Goal: Task Accomplishment & Management: Manage account settings

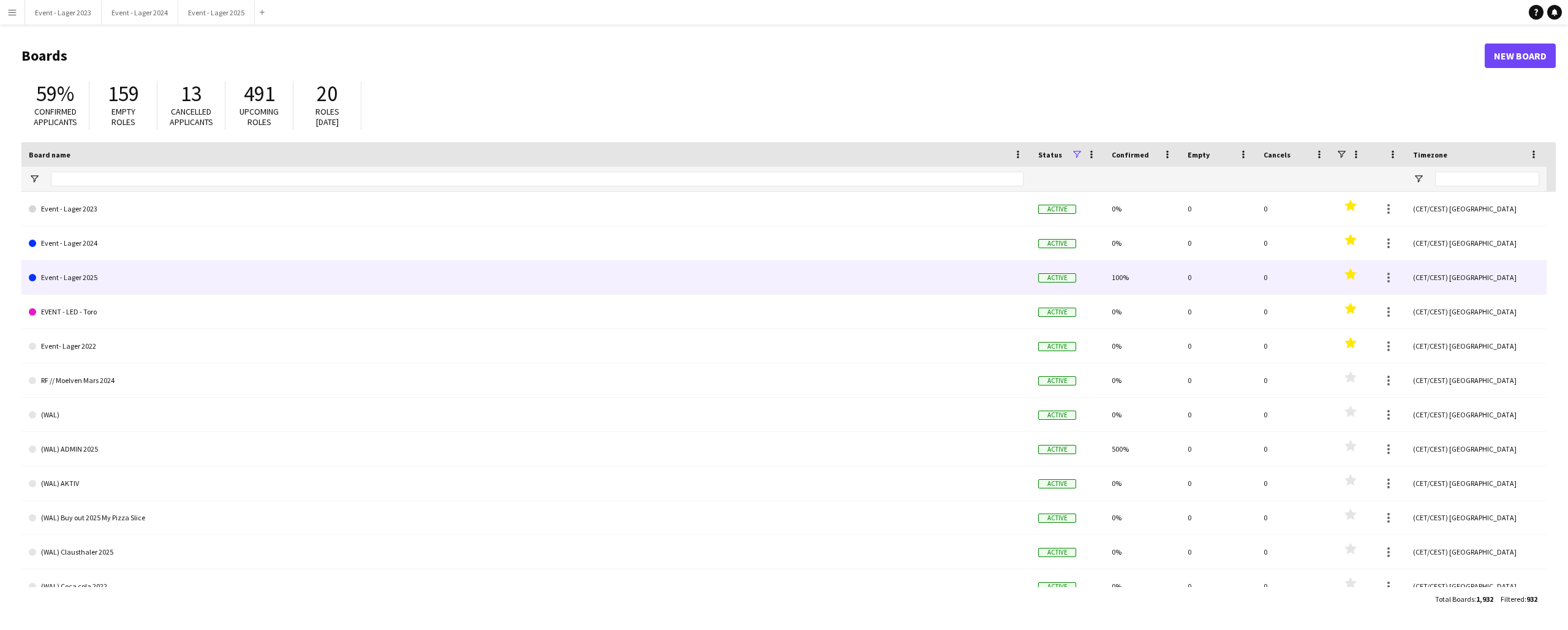
click at [99, 275] on link "Event - Lager 2025" at bounding box center [526, 278] width 995 height 34
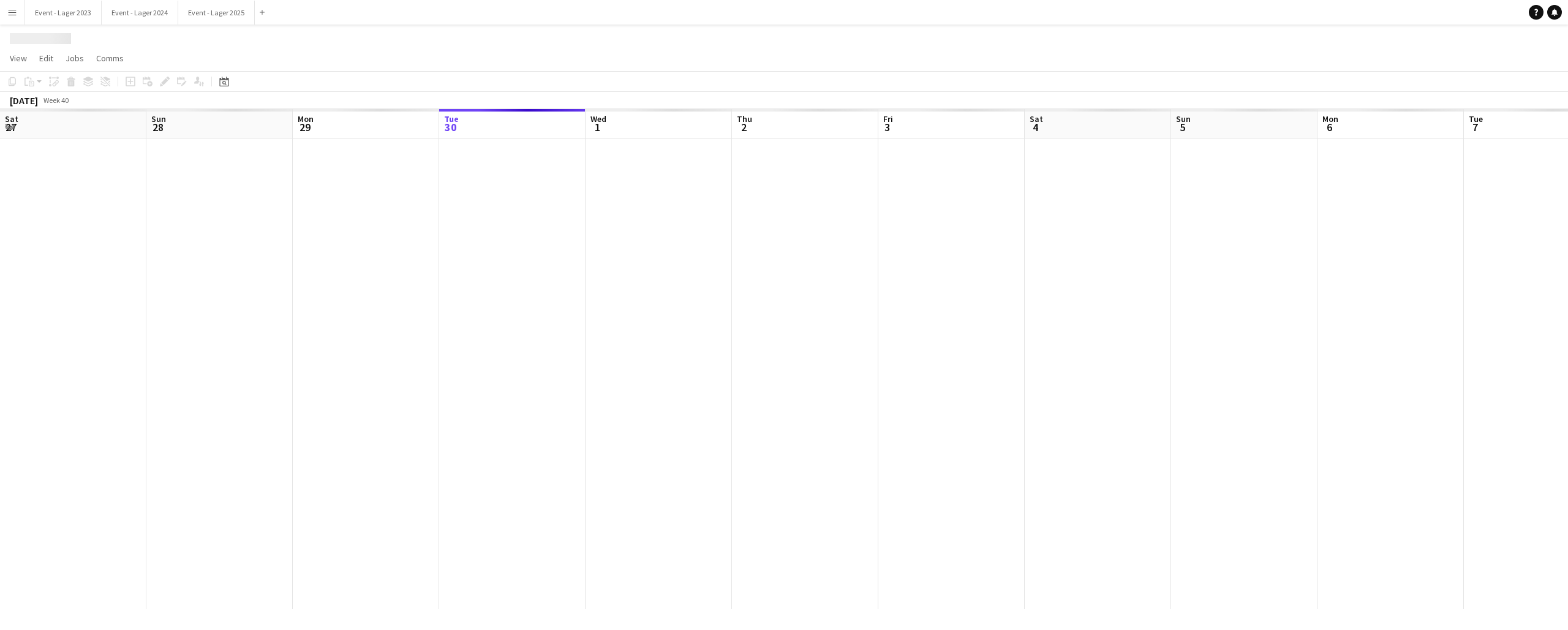
scroll to position [0, 293]
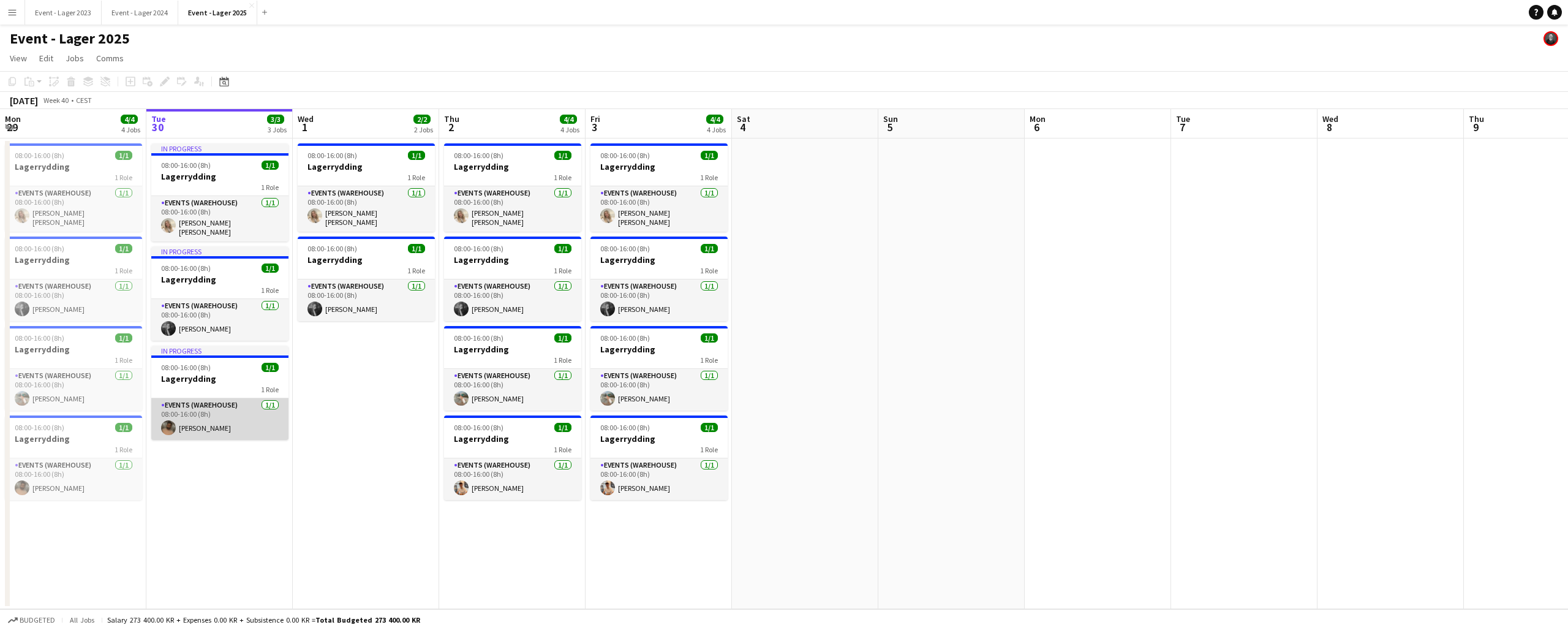
click at [210, 398] on app-card-role "Events (Warehouse) [DATE] 08:00-16:00 (8h) [PERSON_NAME]" at bounding box center [220, 419] width 137 height 42
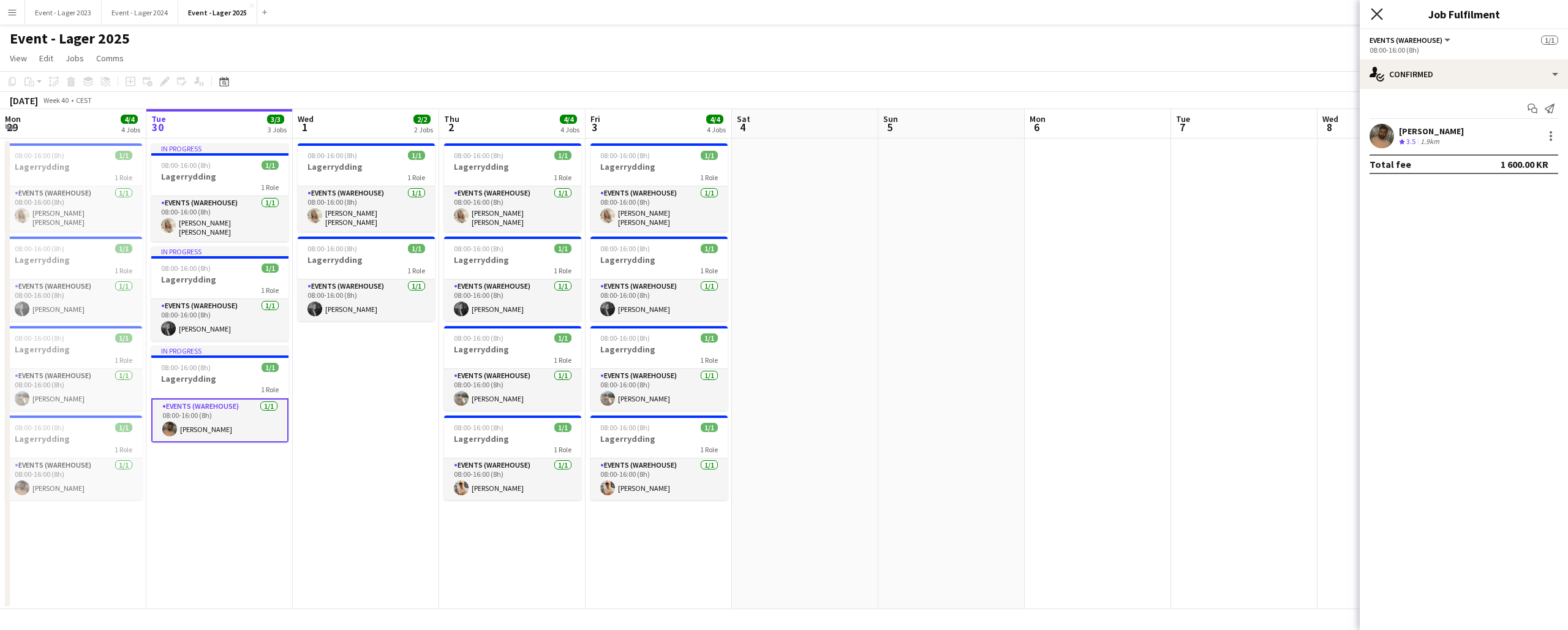
click at [1380, 12] on icon at bounding box center [1376, 13] width 12 height 12
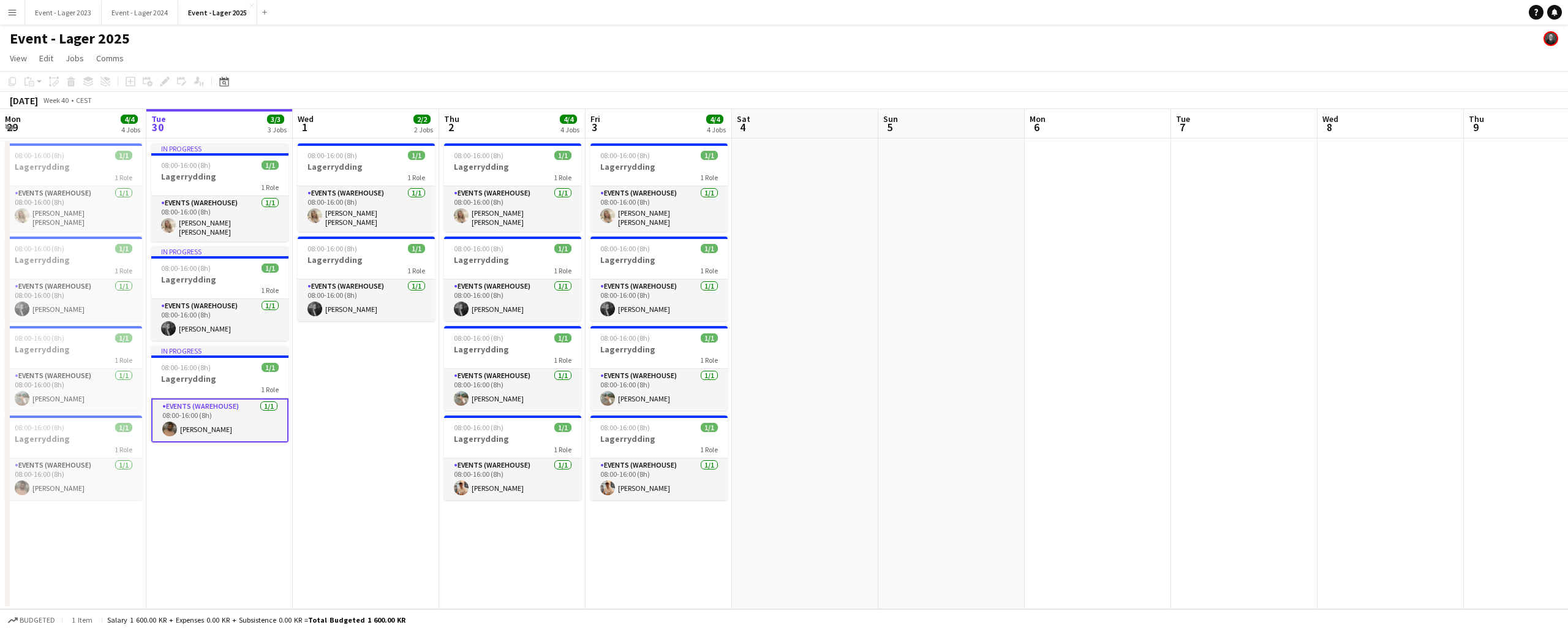
click at [306, 375] on app-date-cell "08:00-16:00 (8h) 1/1 Lagerrydding 1 Role Events (Warehouse) [DATE] 08:00-16:00 …" at bounding box center [366, 373] width 146 height 470
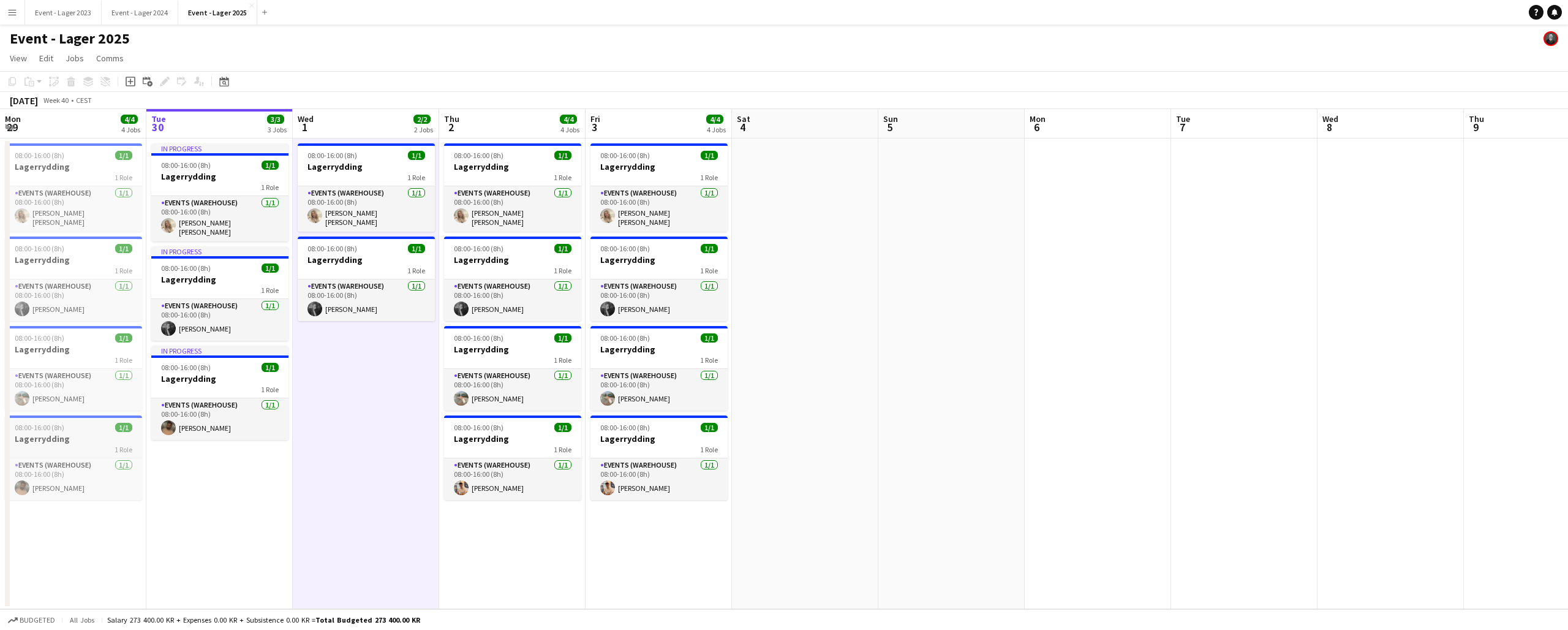
click at [58, 427] on span "08:00-16:00 (8h)" at bounding box center [39, 427] width 50 height 9
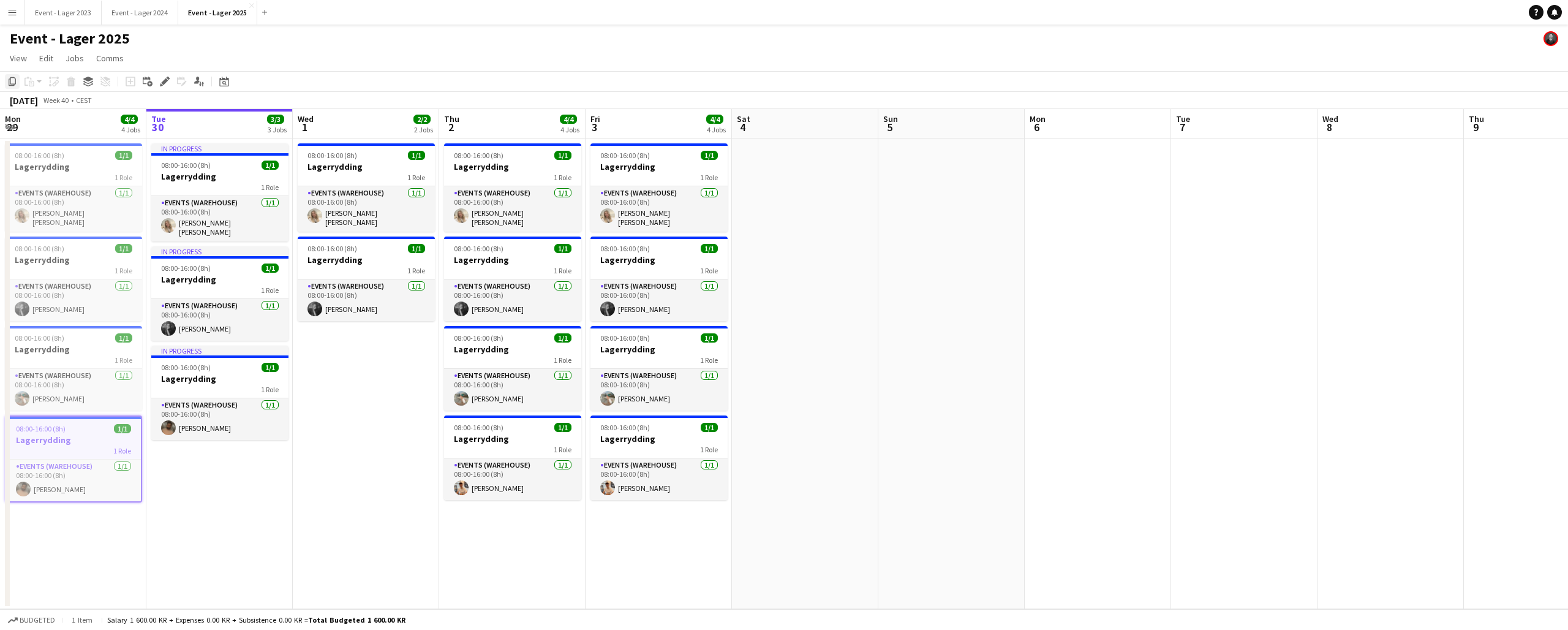
click at [12, 79] on icon "Copy" at bounding box center [12, 81] width 10 height 10
click at [348, 335] on app-date-cell "08:00-16:00 (8h) 1/1 Lagerrydding 1 Role Events (Warehouse) [DATE] 08:00-16:00 …" at bounding box center [366, 373] width 146 height 470
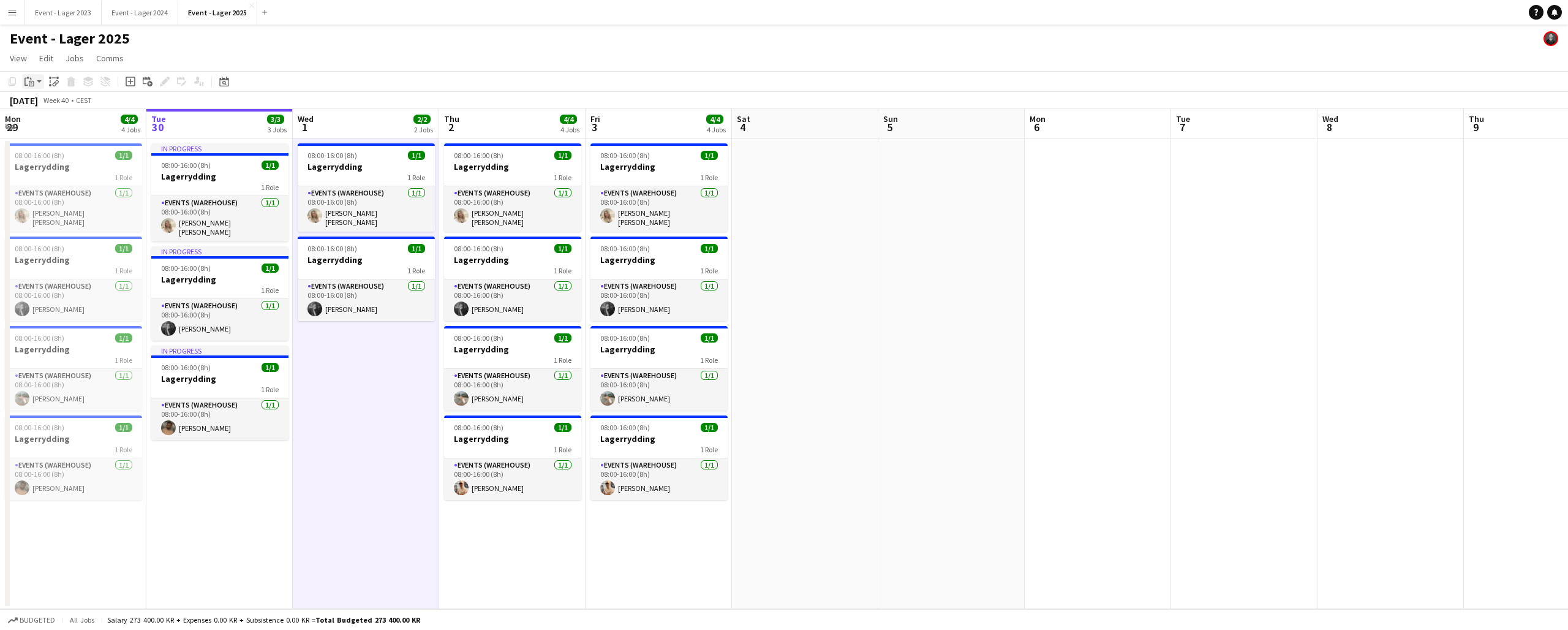
click at [38, 81] on app-action-btn "Paste" at bounding box center [33, 81] width 22 height 14
click at [52, 125] on link "Paste with crew Command Shift V" at bounding box center [80, 126] width 96 height 11
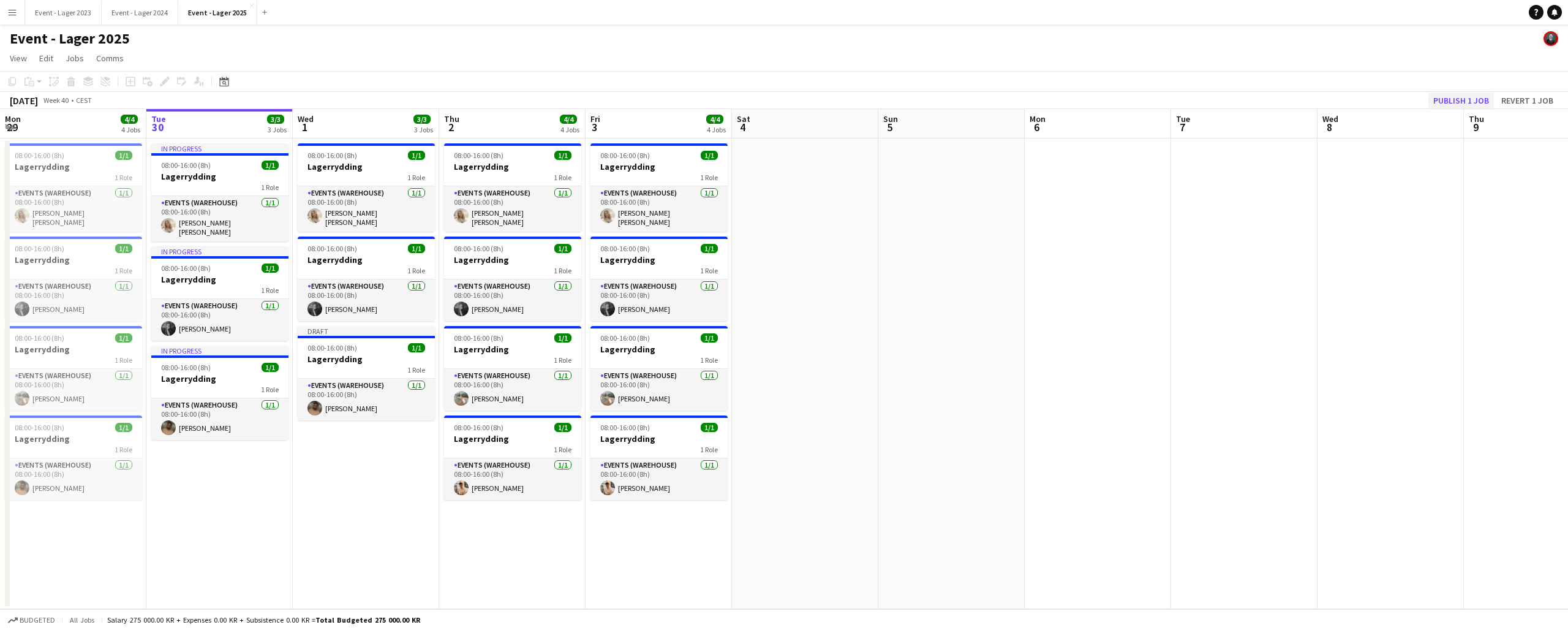
click at [1453, 99] on button "Publish 1 job" at bounding box center [1461, 101] width 65 height 16
click at [12, 11] on app-icon "Menu" at bounding box center [12, 12] width 10 height 10
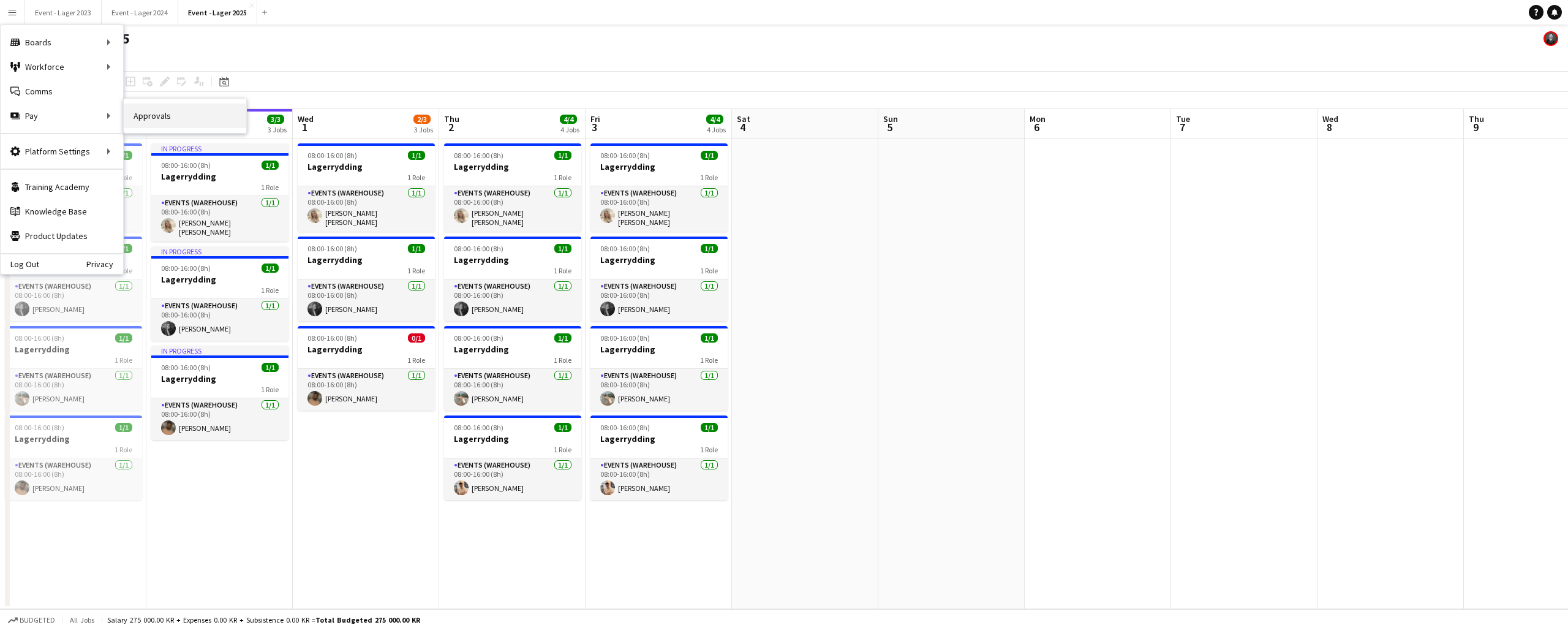
click at [144, 116] on link "Approvals" at bounding box center [185, 115] width 122 height 24
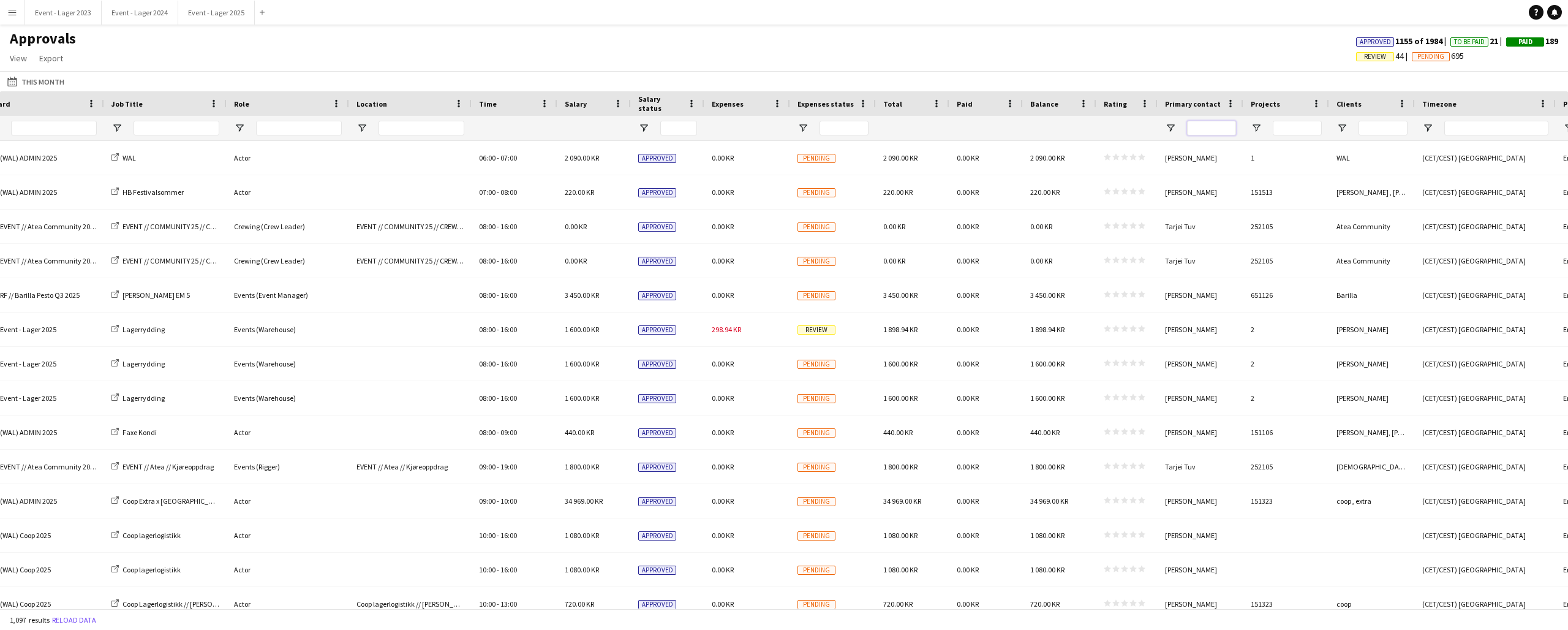
click at [1208, 126] on input "Primary contact Filter Input" at bounding box center [1211, 128] width 49 height 14
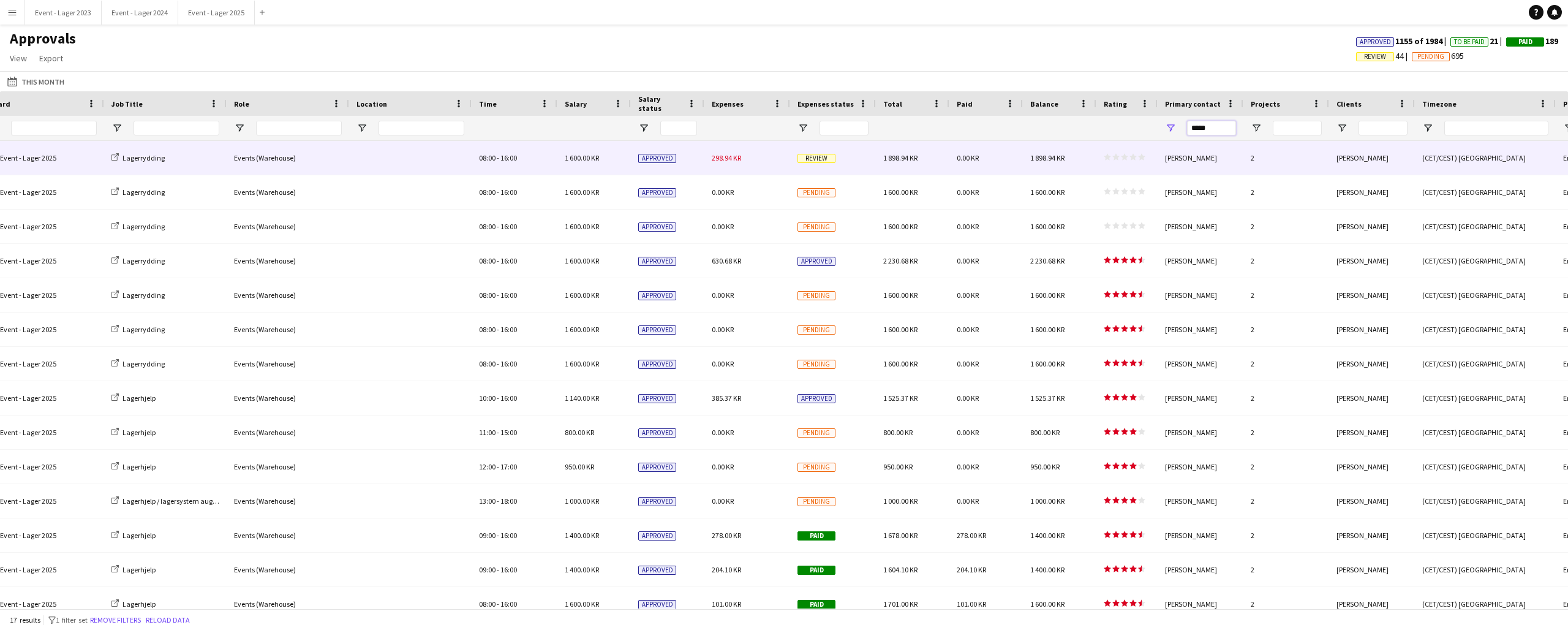
type input "*****"
click at [817, 156] on span "Review" at bounding box center [817, 158] width 38 height 9
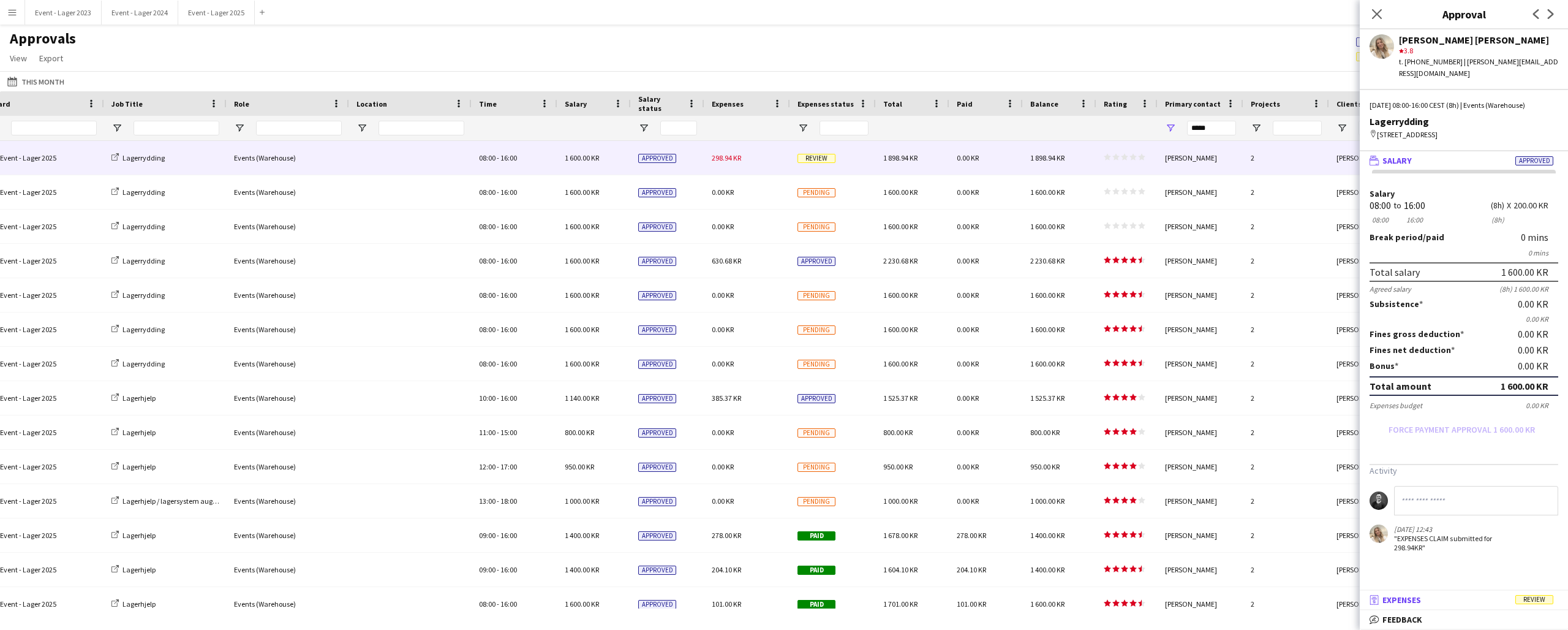
click at [1484, 599] on mat-panel-title "receipt Expenses Review" at bounding box center [1462, 600] width 203 height 11
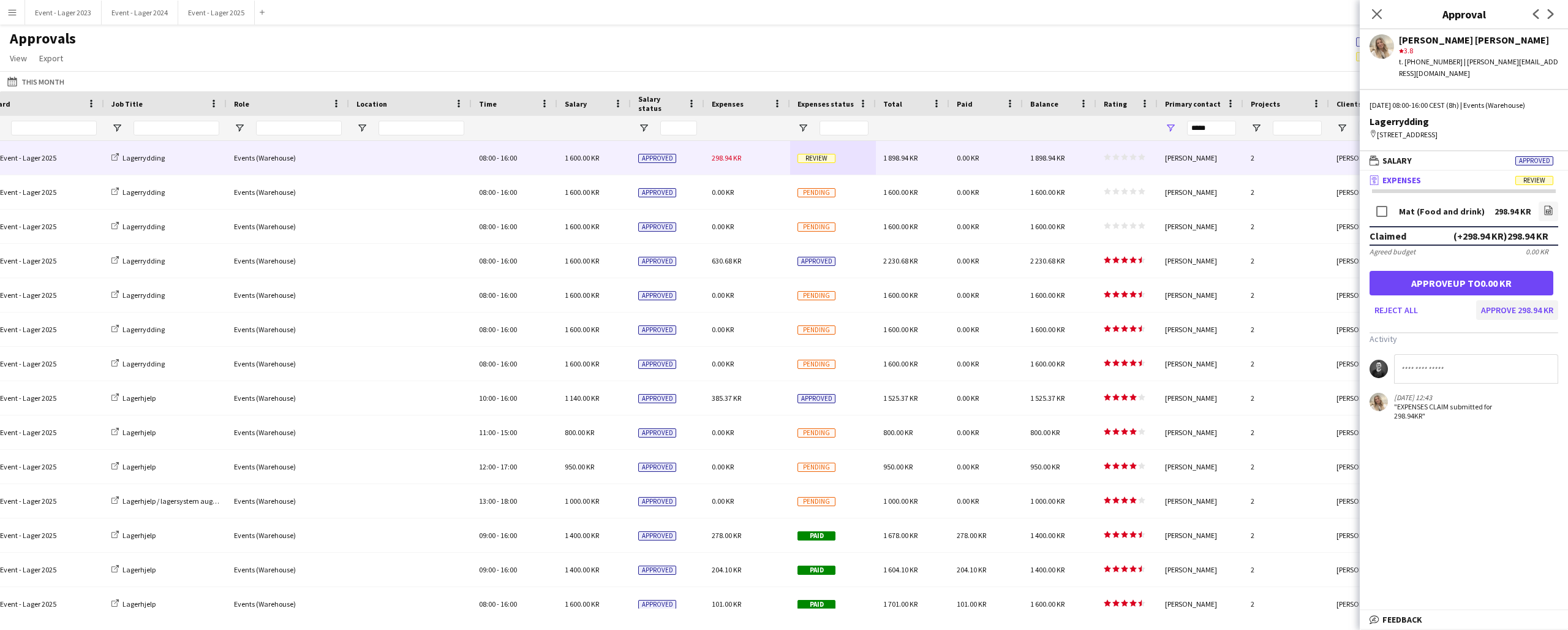
click at [1514, 300] on button "Approve 298.94 KR" at bounding box center [1517, 310] width 82 height 20
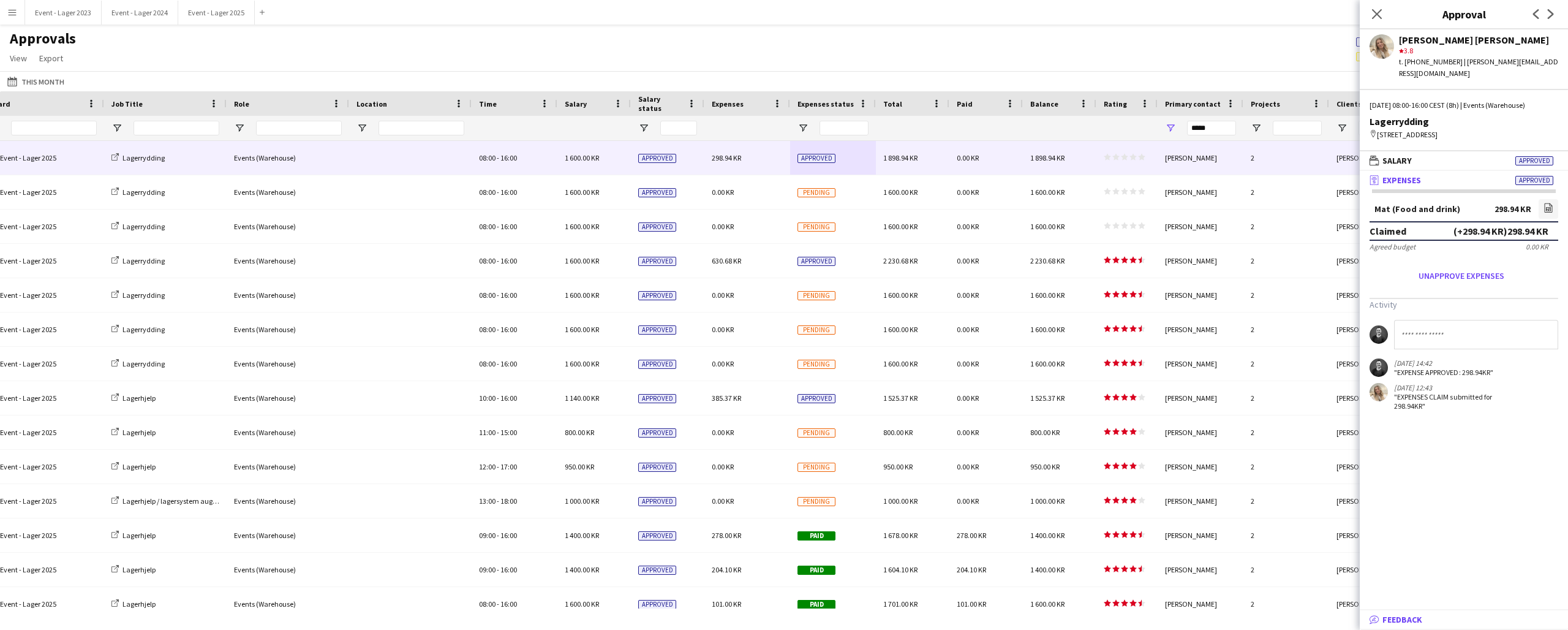
click at [1407, 620] on span "Feedback" at bounding box center [1402, 619] width 40 height 11
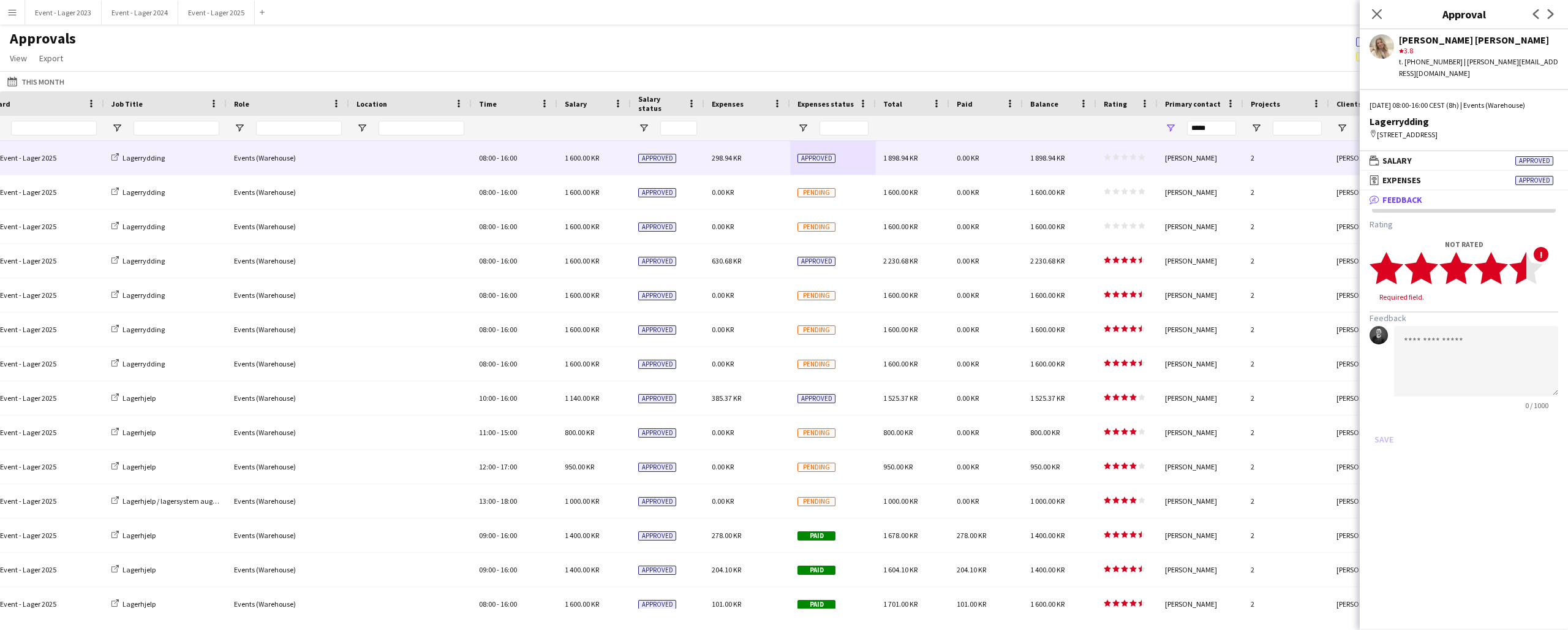
click at [1525, 267] on polygon at bounding box center [1527, 269] width 34 height 32
click at [1383, 418] on button "Save" at bounding box center [1384, 427] width 29 height 20
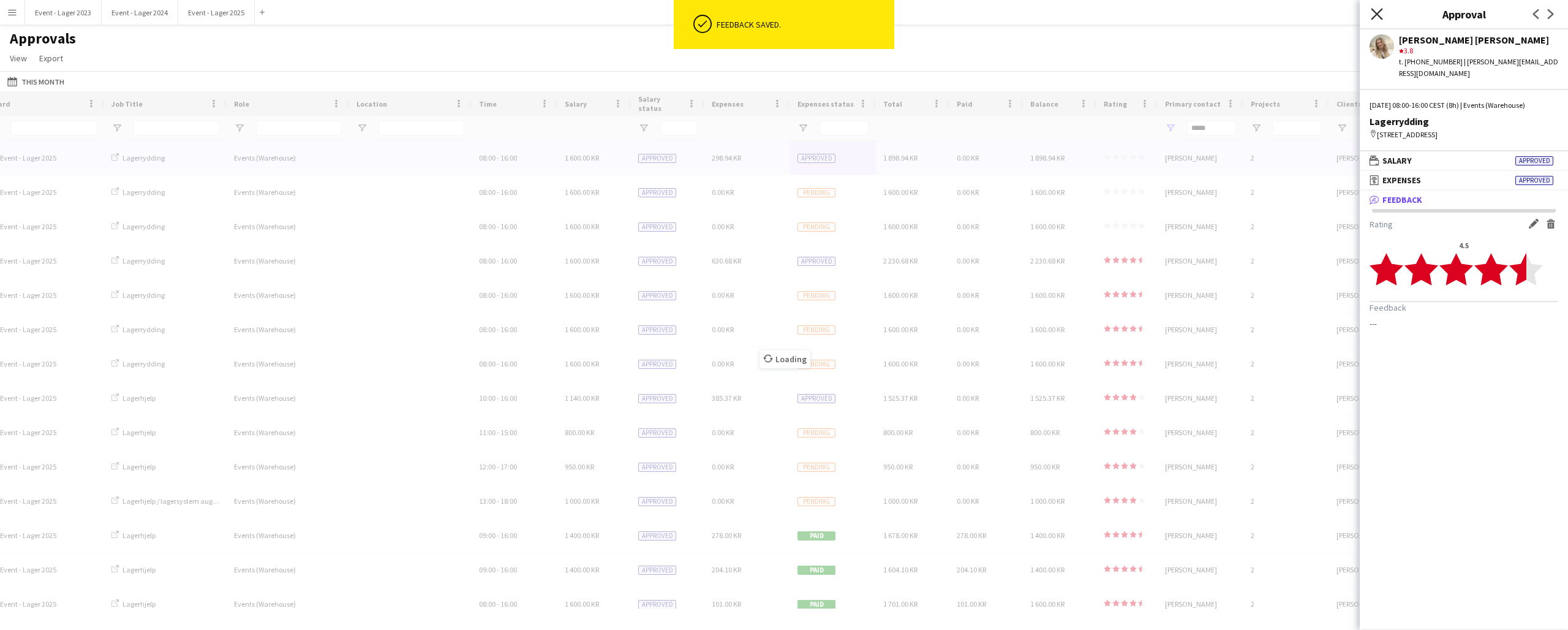
click at [1379, 12] on icon "Close pop-in" at bounding box center [1376, 13] width 12 height 12
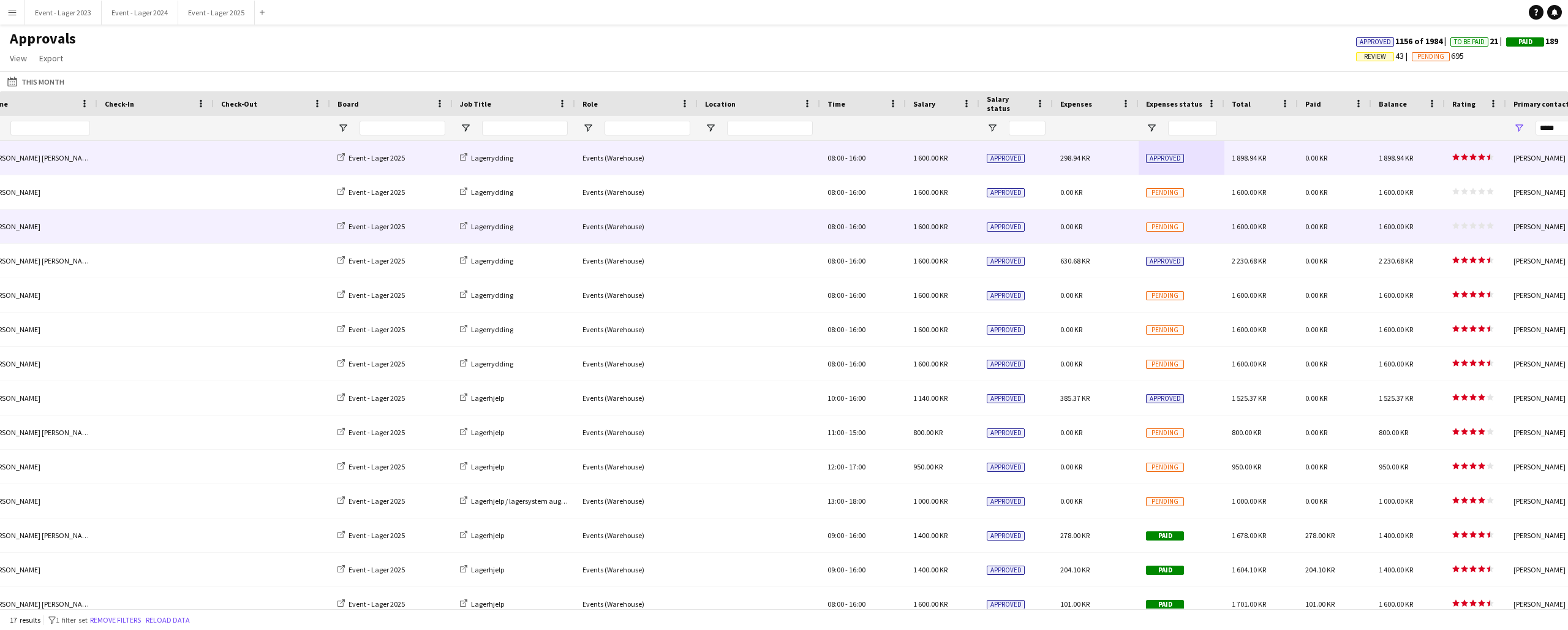
click at [1471, 226] on polygon at bounding box center [1473, 226] width 7 height 7
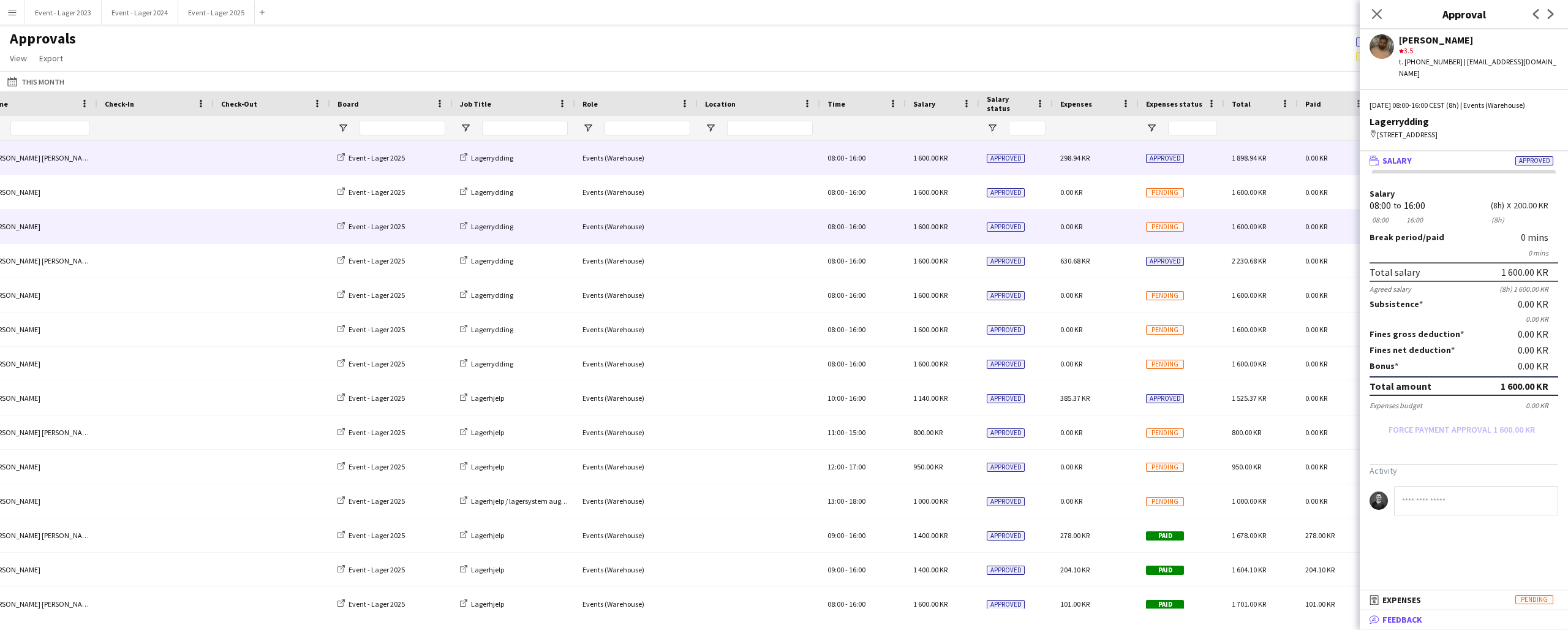
click at [1461, 618] on mat-panel-title "bubble-pencil Feedback" at bounding box center [1462, 619] width 203 height 11
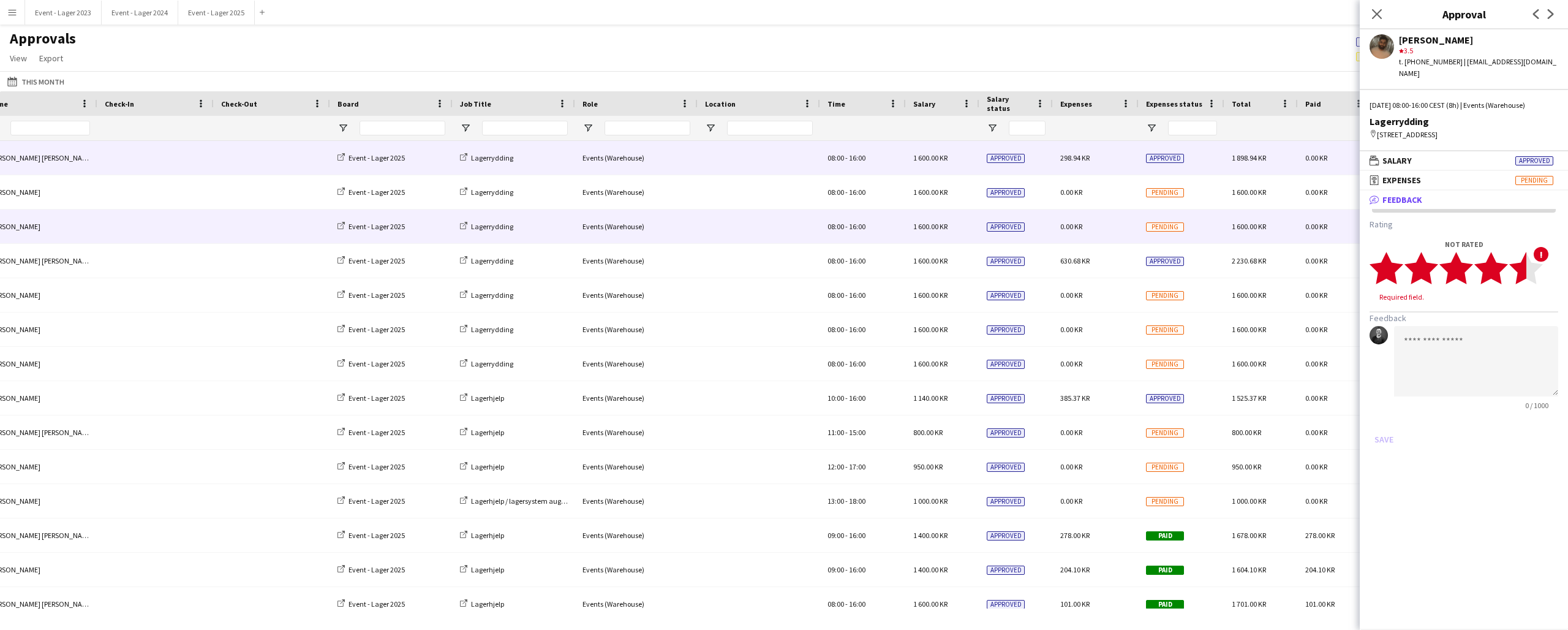
click at [1523, 269] on icon "star" at bounding box center [1527, 268] width 34 height 34
click at [1384, 418] on button "Save" at bounding box center [1384, 427] width 29 height 20
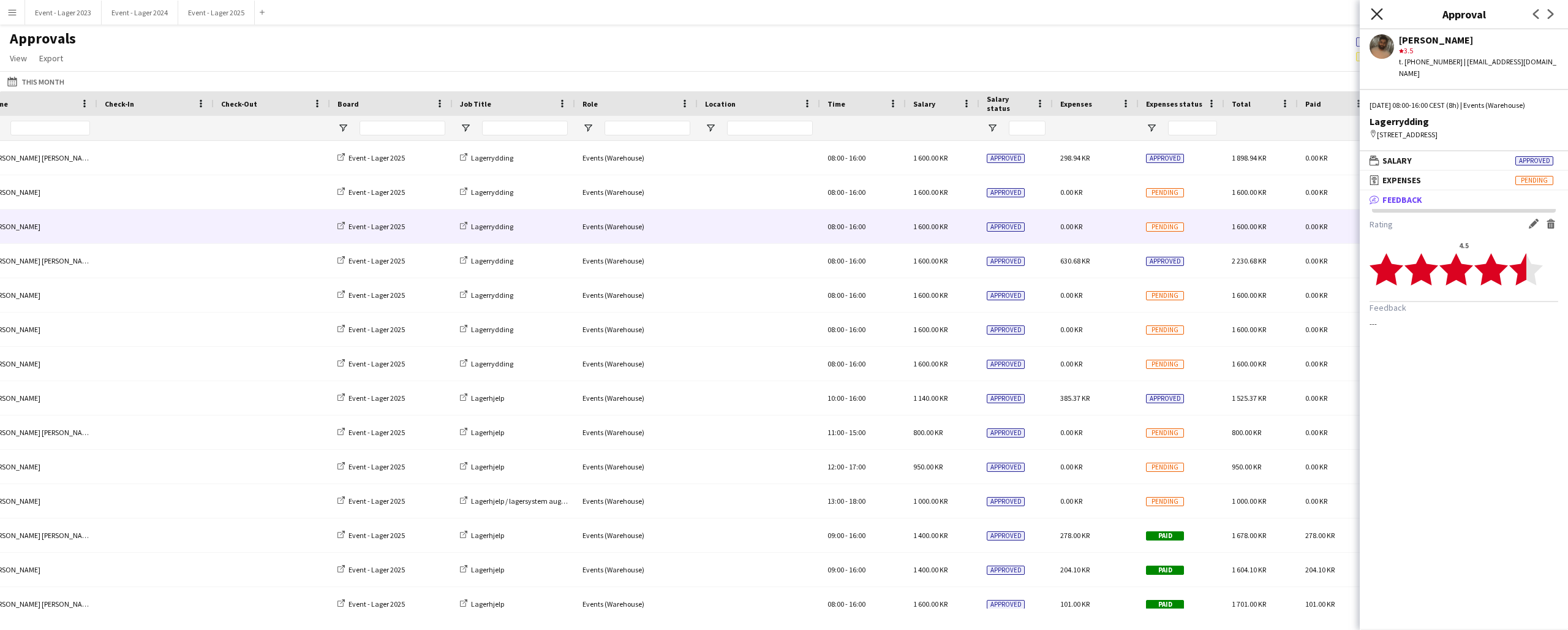
click at [1379, 12] on icon at bounding box center [1376, 13] width 12 height 12
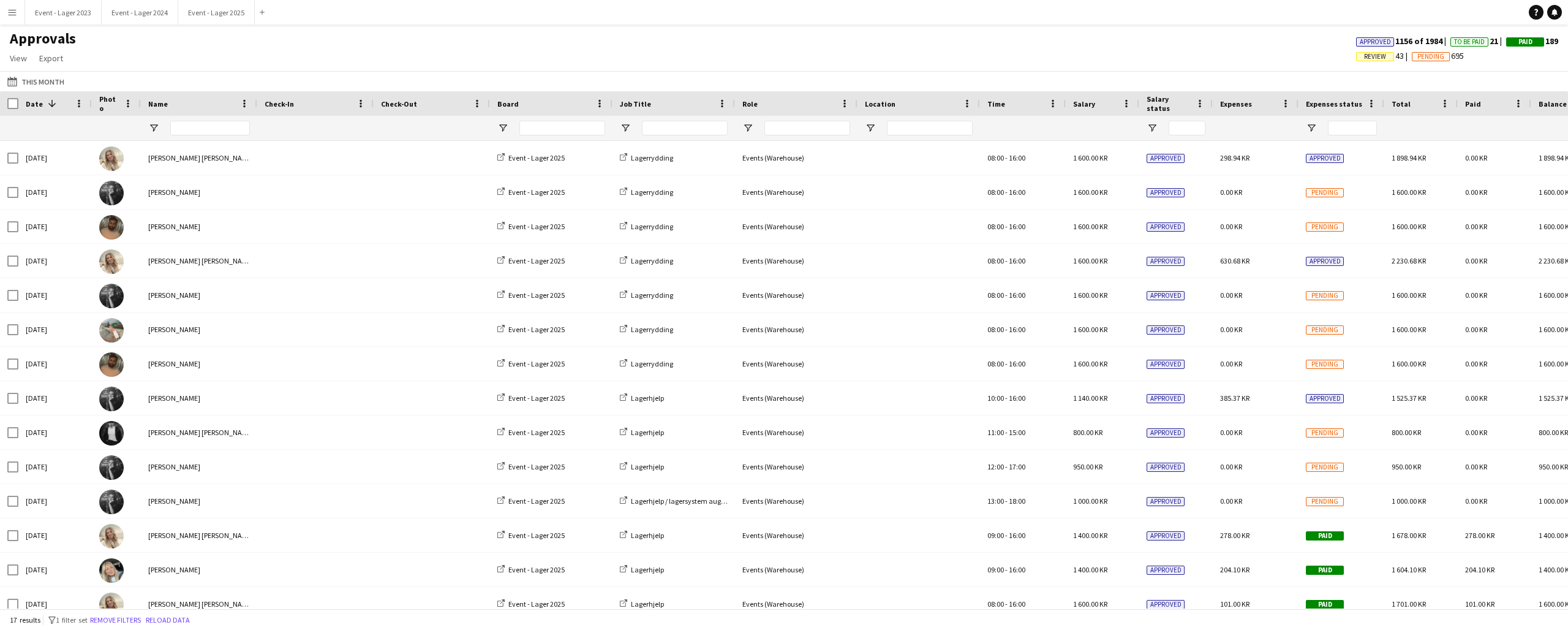
click at [12, 12] on app-icon "Menu" at bounding box center [12, 12] width 10 height 10
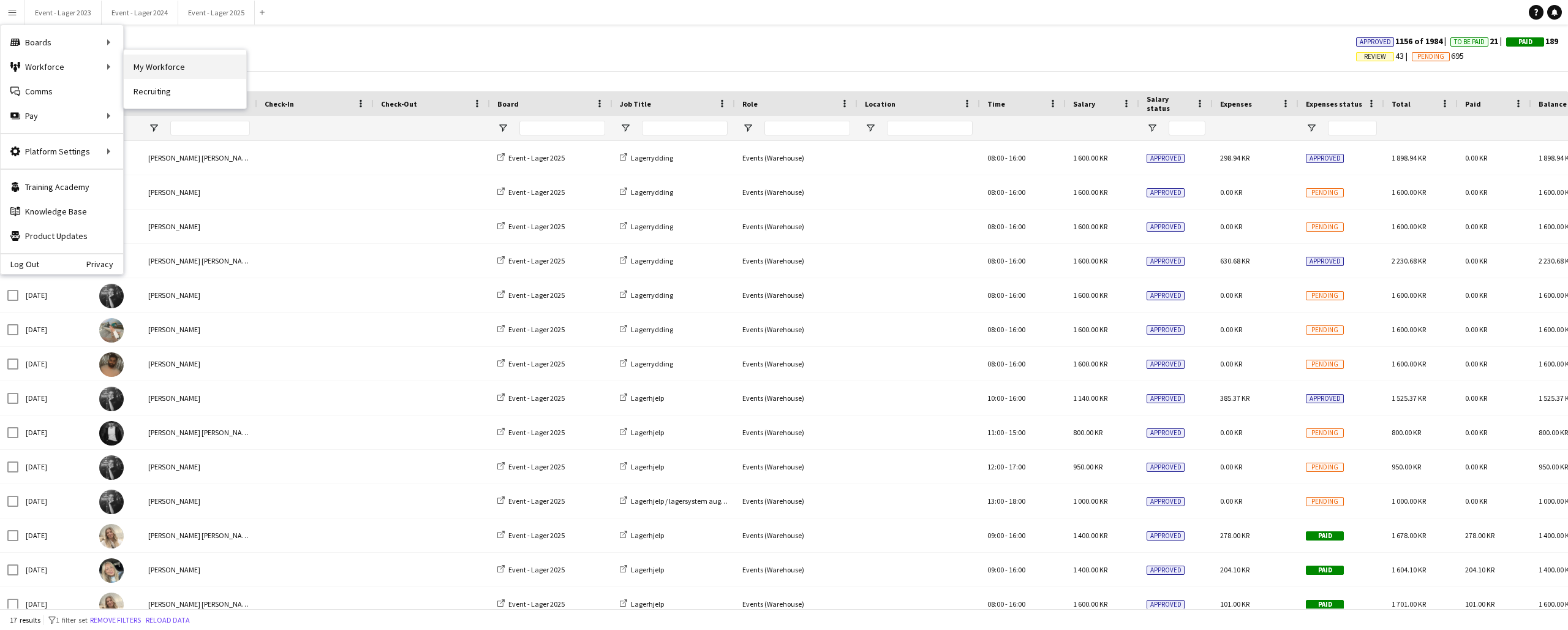
click at [147, 68] on link "My Workforce" at bounding box center [185, 66] width 122 height 24
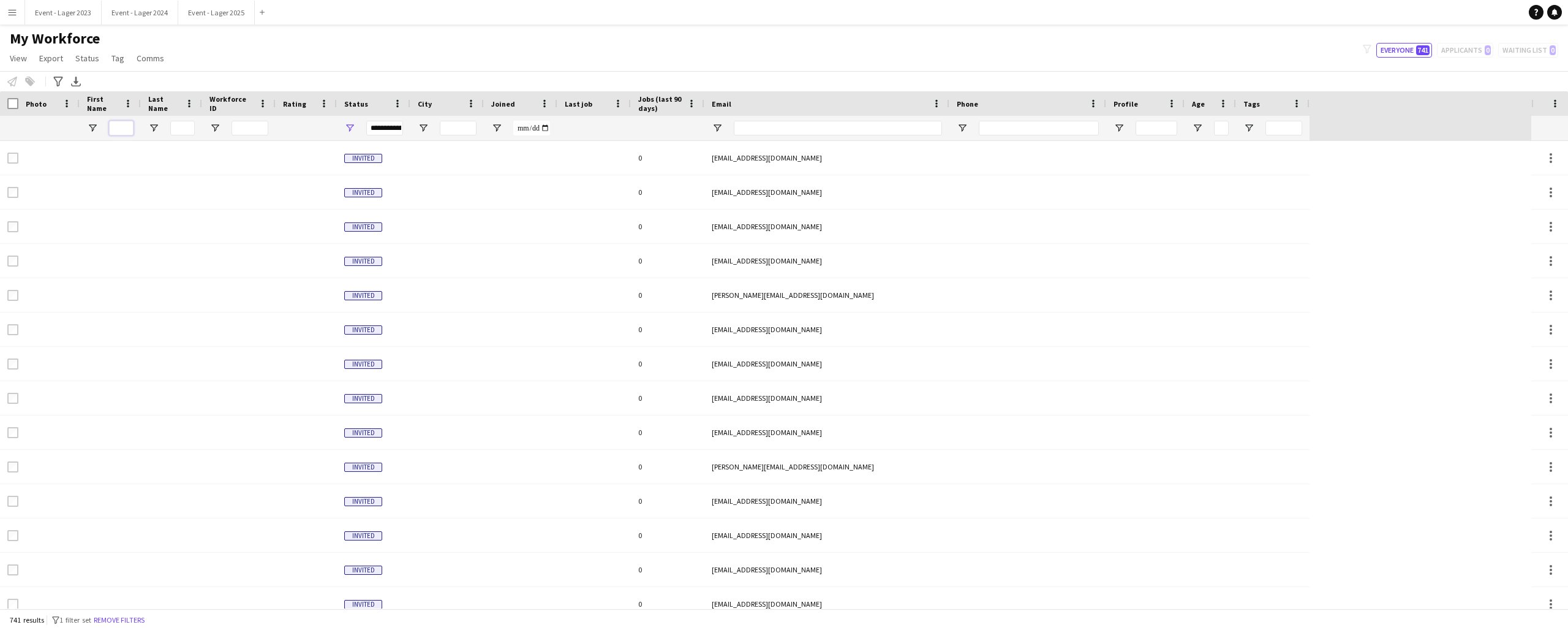
click at [121, 126] on input "First Name Filter Input" at bounding box center [120, 128] width 24 height 14
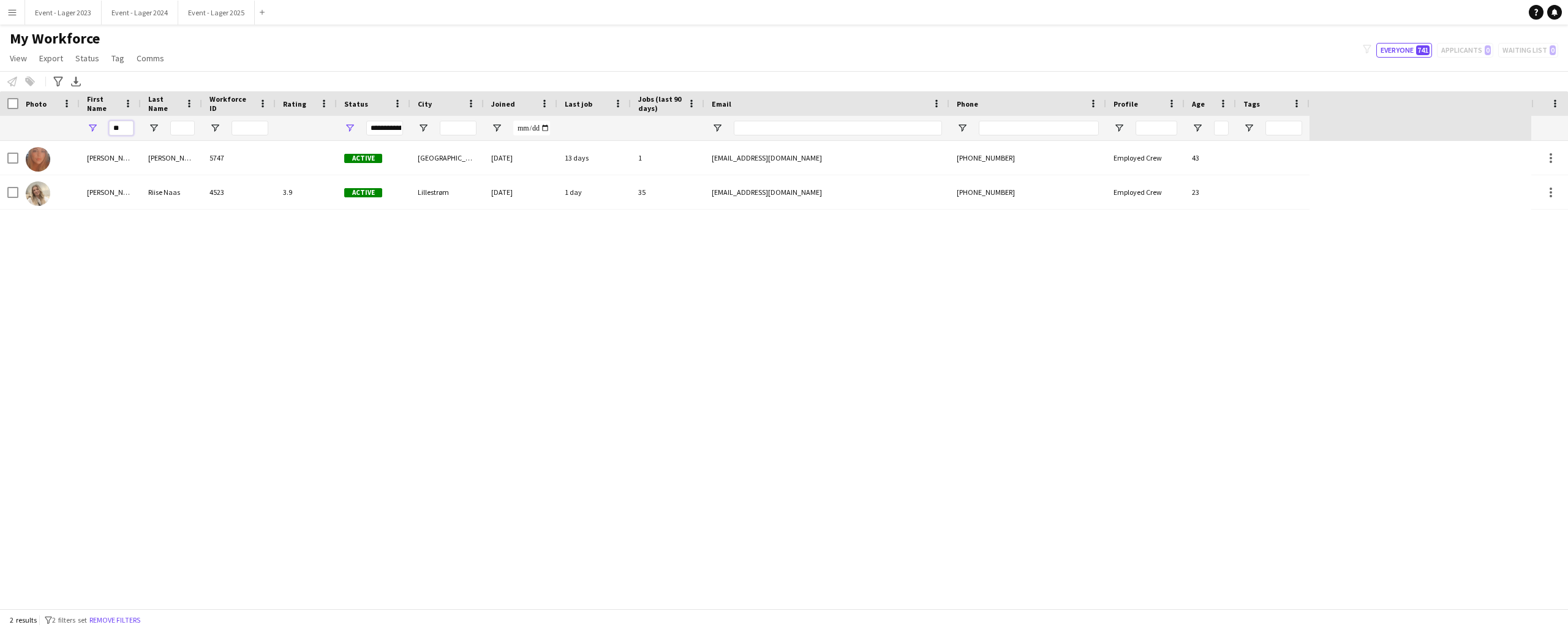
type input "*"
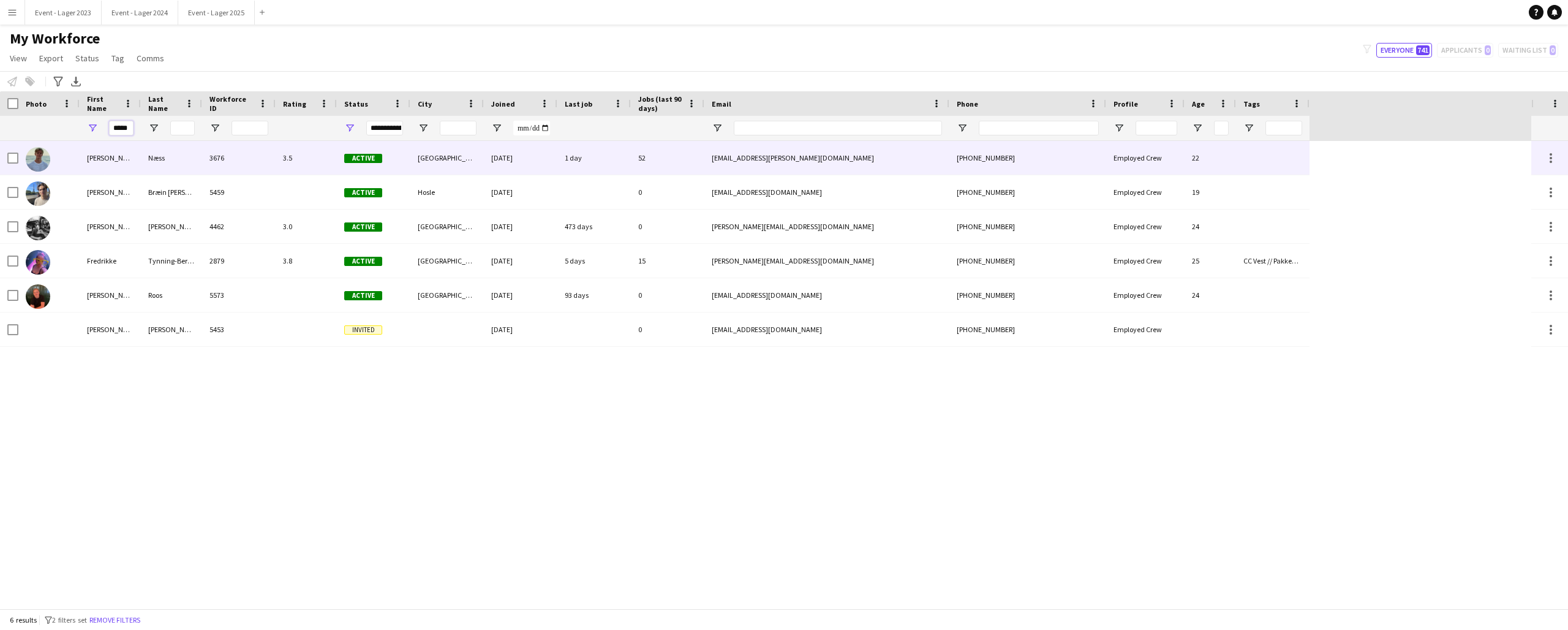
type input "*****"
click at [40, 153] on img at bounding box center [37, 159] width 24 height 24
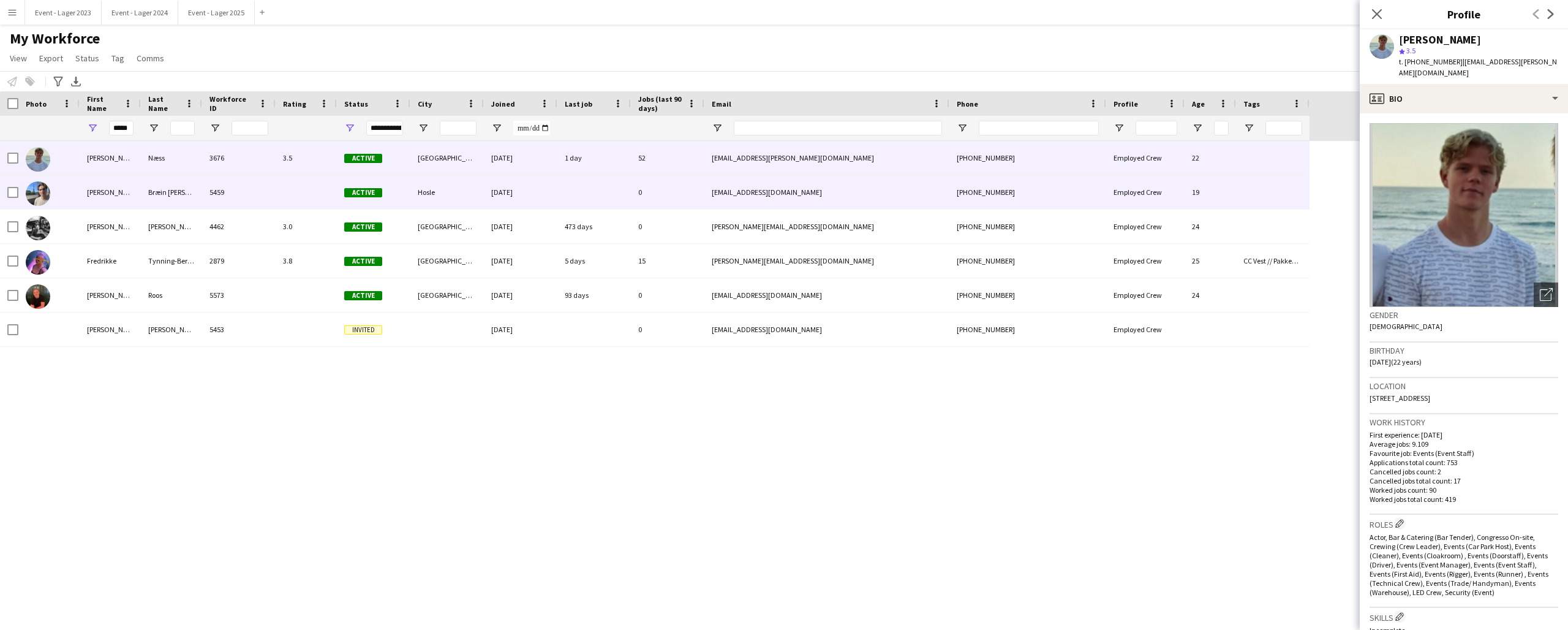
click at [42, 189] on img at bounding box center [37, 193] width 24 height 24
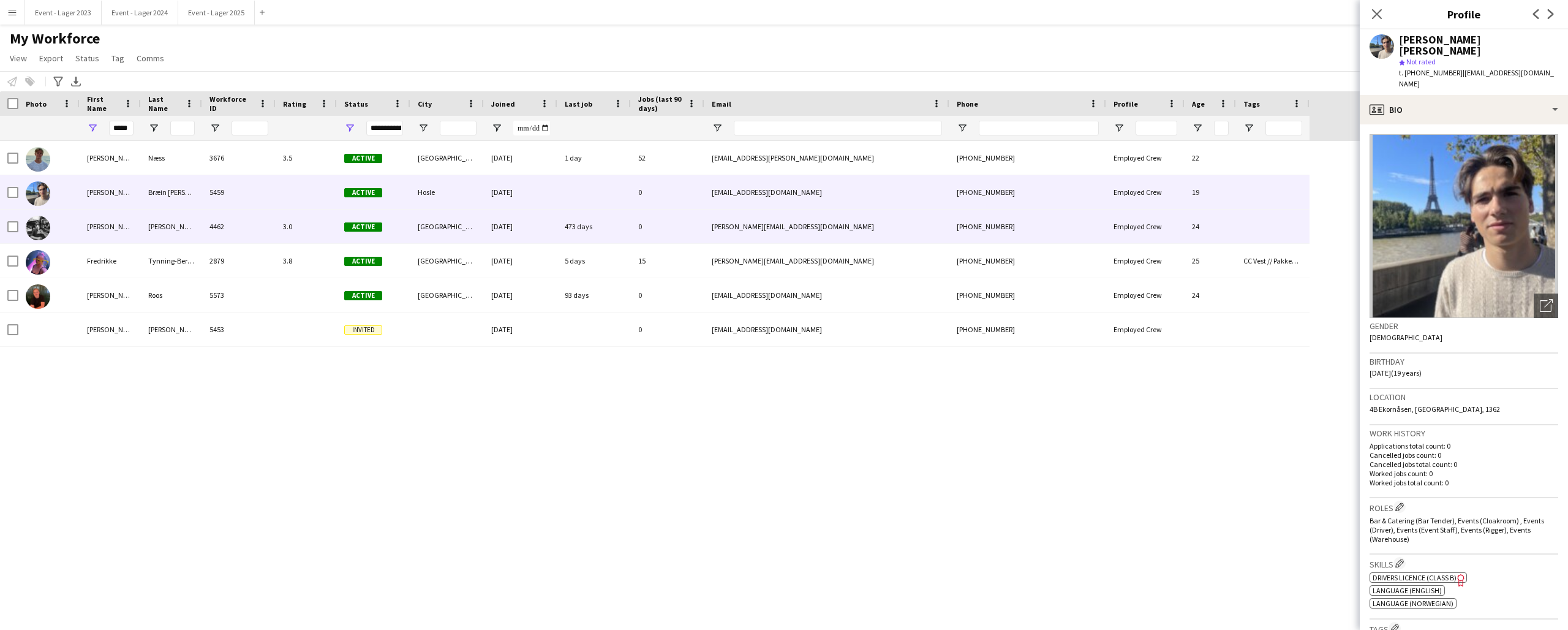
click at [42, 228] on img at bounding box center [37, 228] width 24 height 24
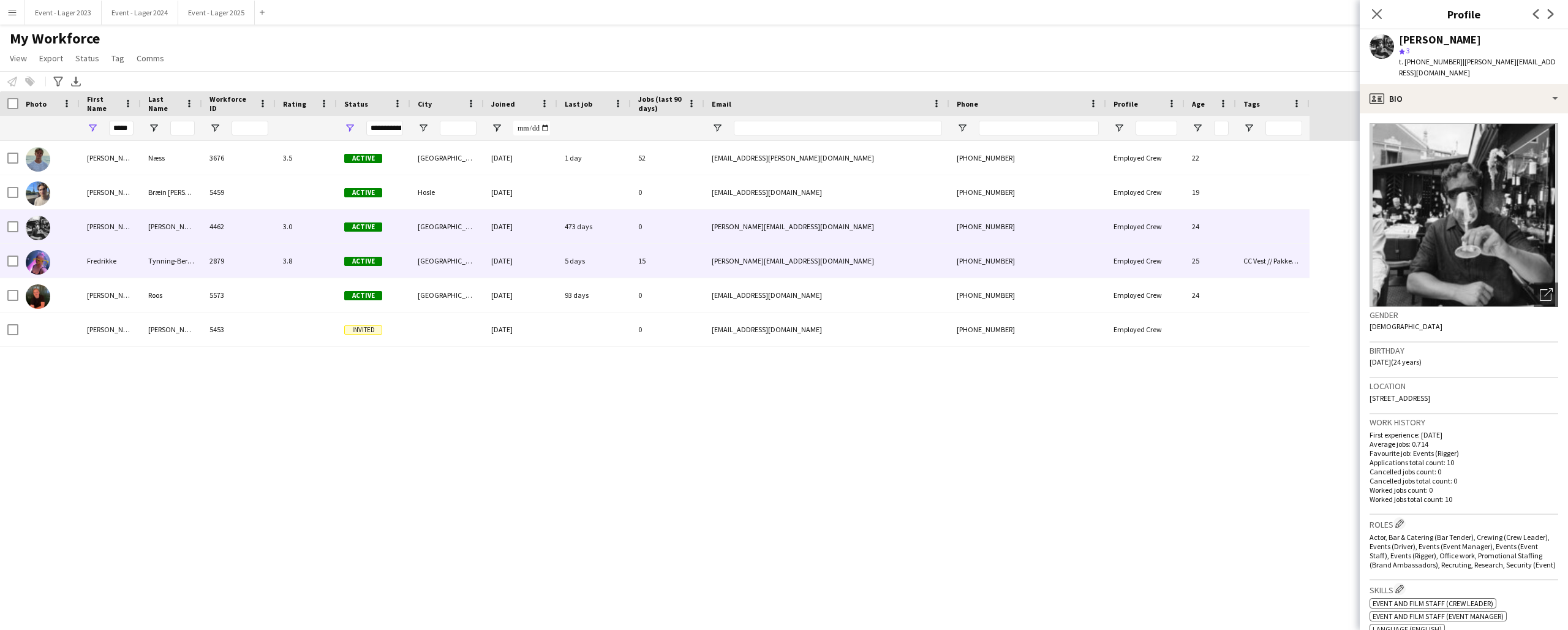
click at [42, 259] on img at bounding box center [37, 261] width 24 height 24
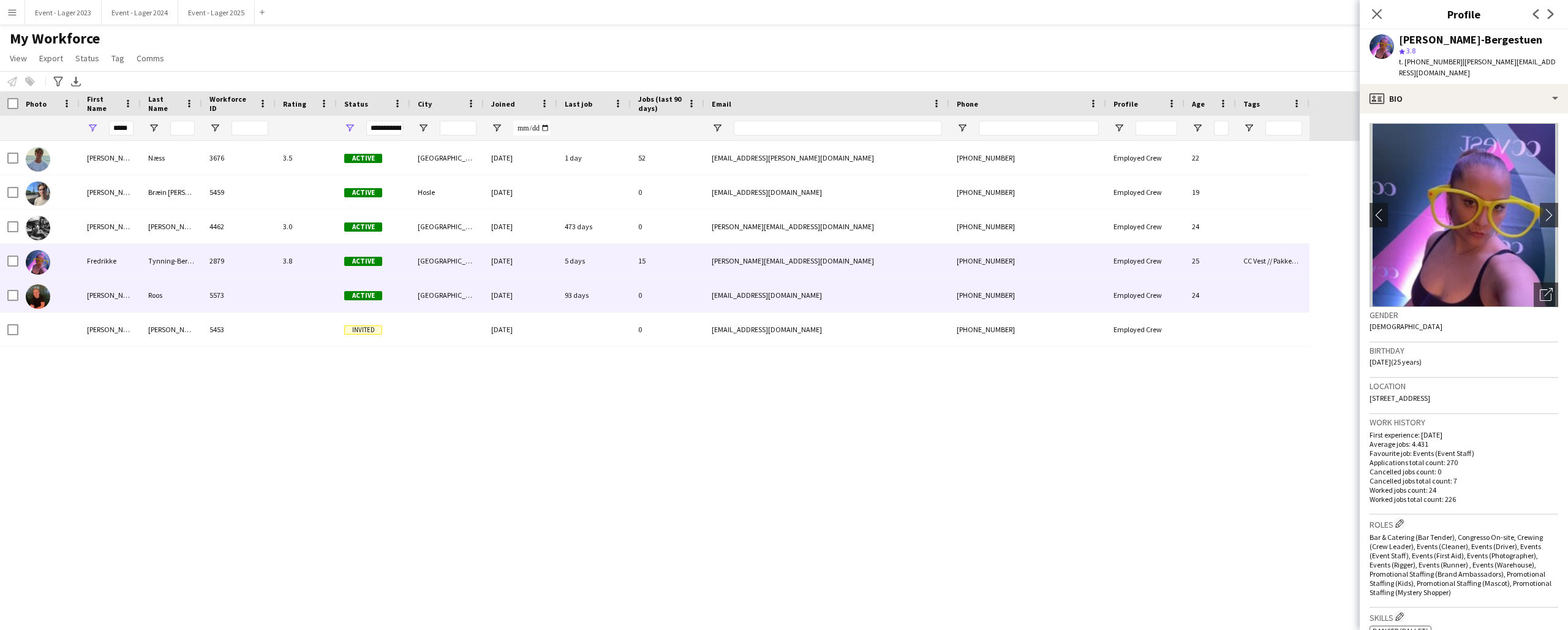
click at [42, 290] on img at bounding box center [37, 296] width 24 height 24
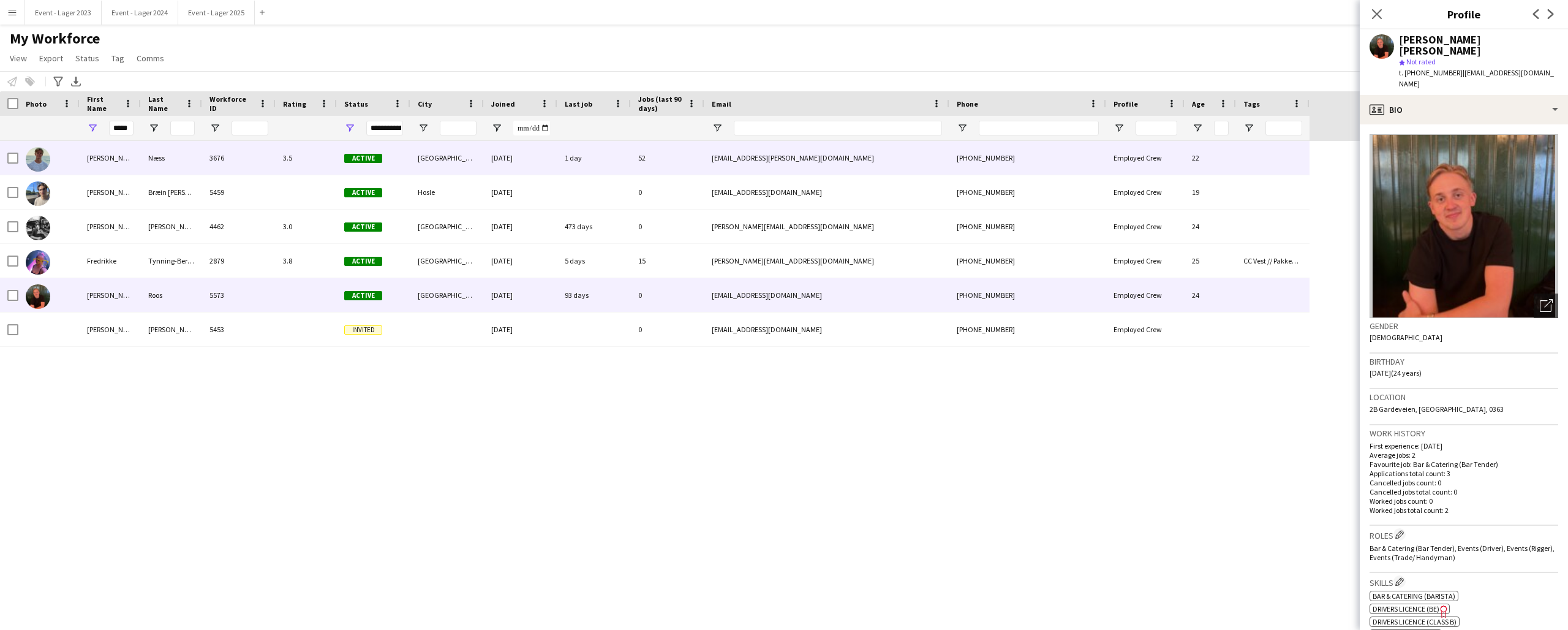
click at [45, 155] on img at bounding box center [37, 159] width 24 height 24
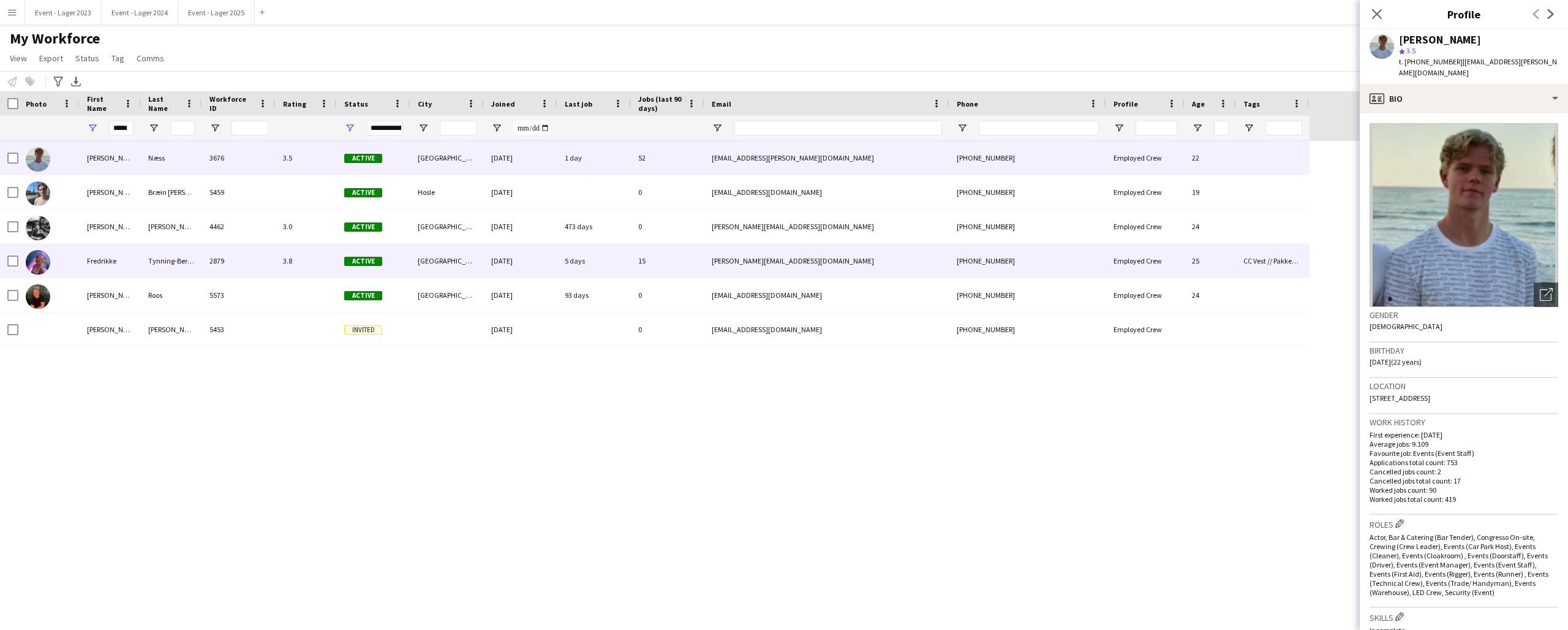
click at [37, 256] on img at bounding box center [37, 261] width 24 height 24
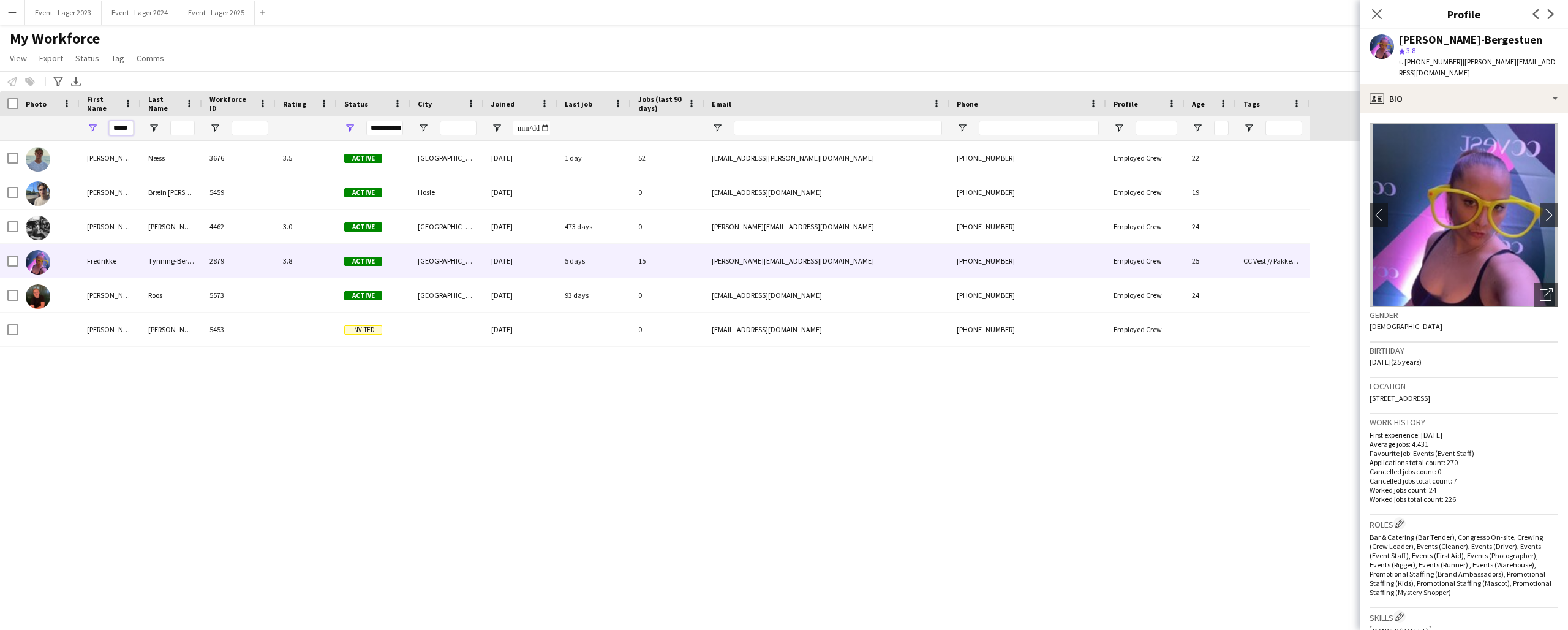
click at [130, 126] on input "*****" at bounding box center [120, 128] width 24 height 14
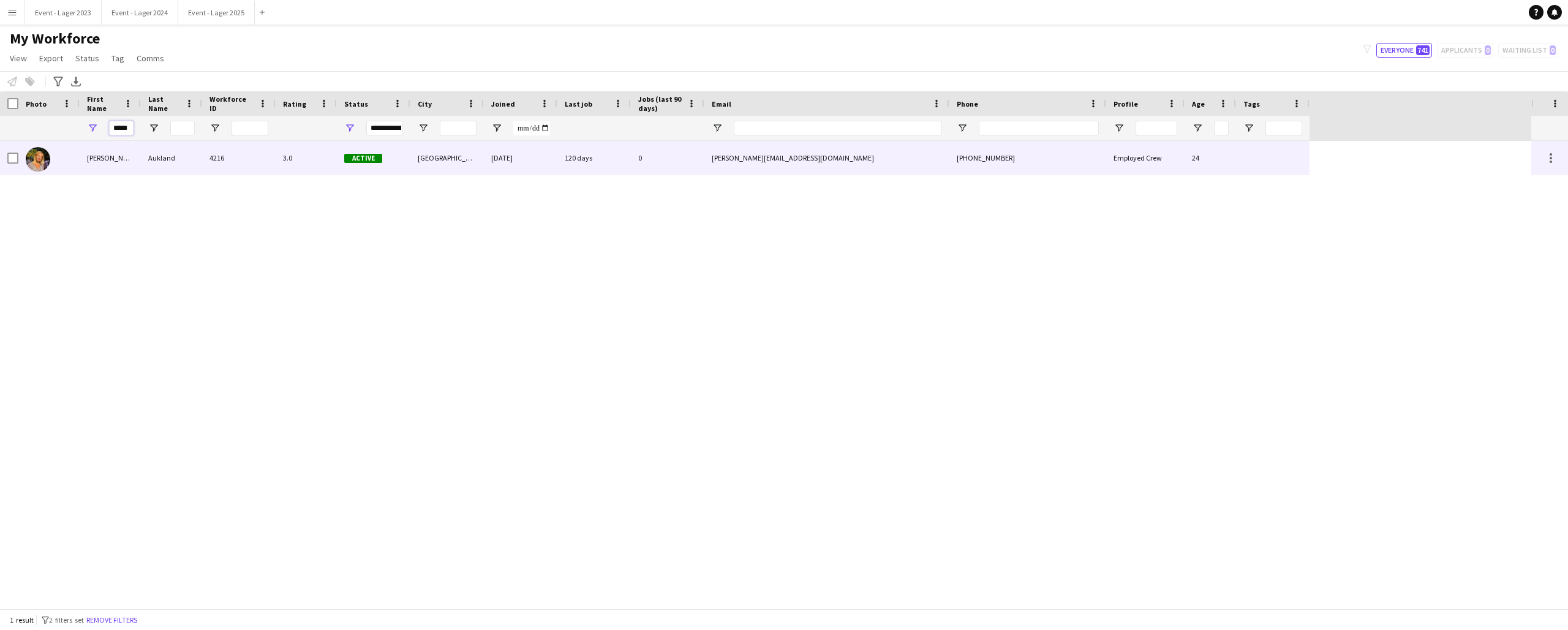
type input "*****"
click at [40, 152] on img at bounding box center [37, 159] width 24 height 24
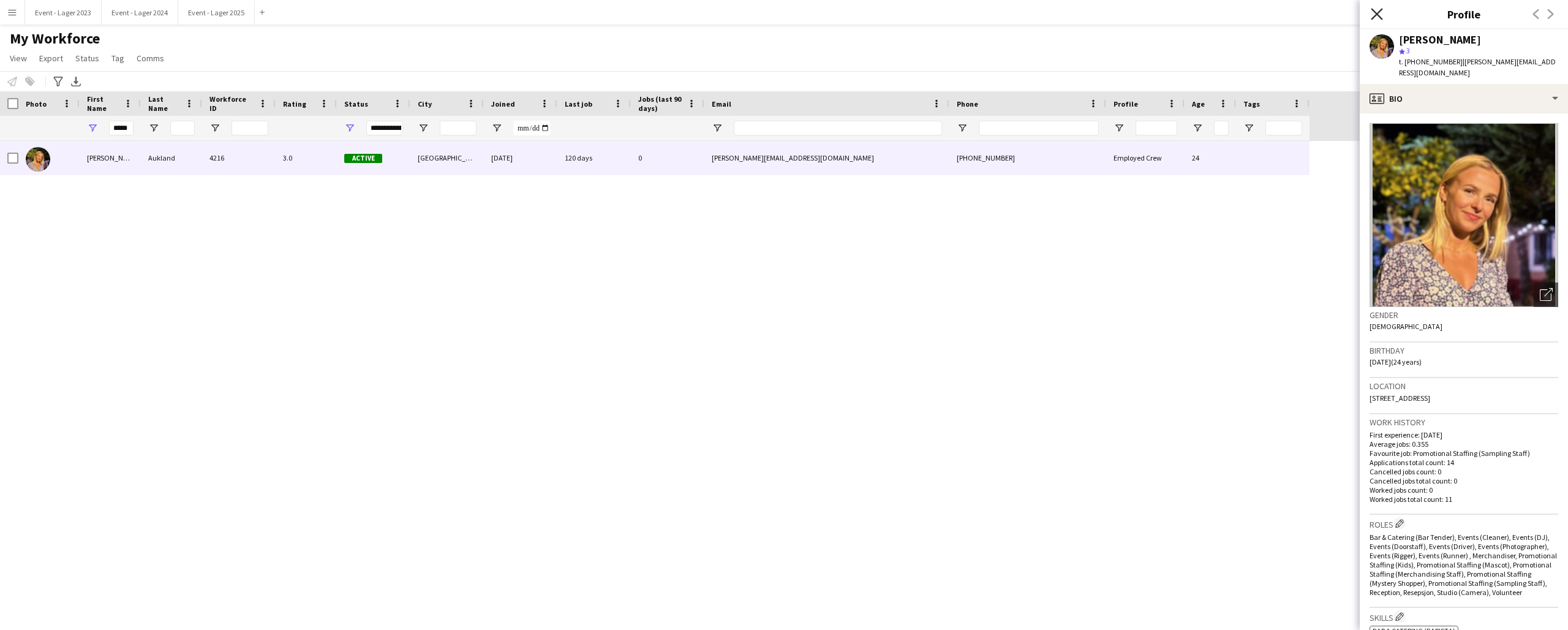
click at [1377, 12] on icon "Close pop-in" at bounding box center [1376, 13] width 12 height 12
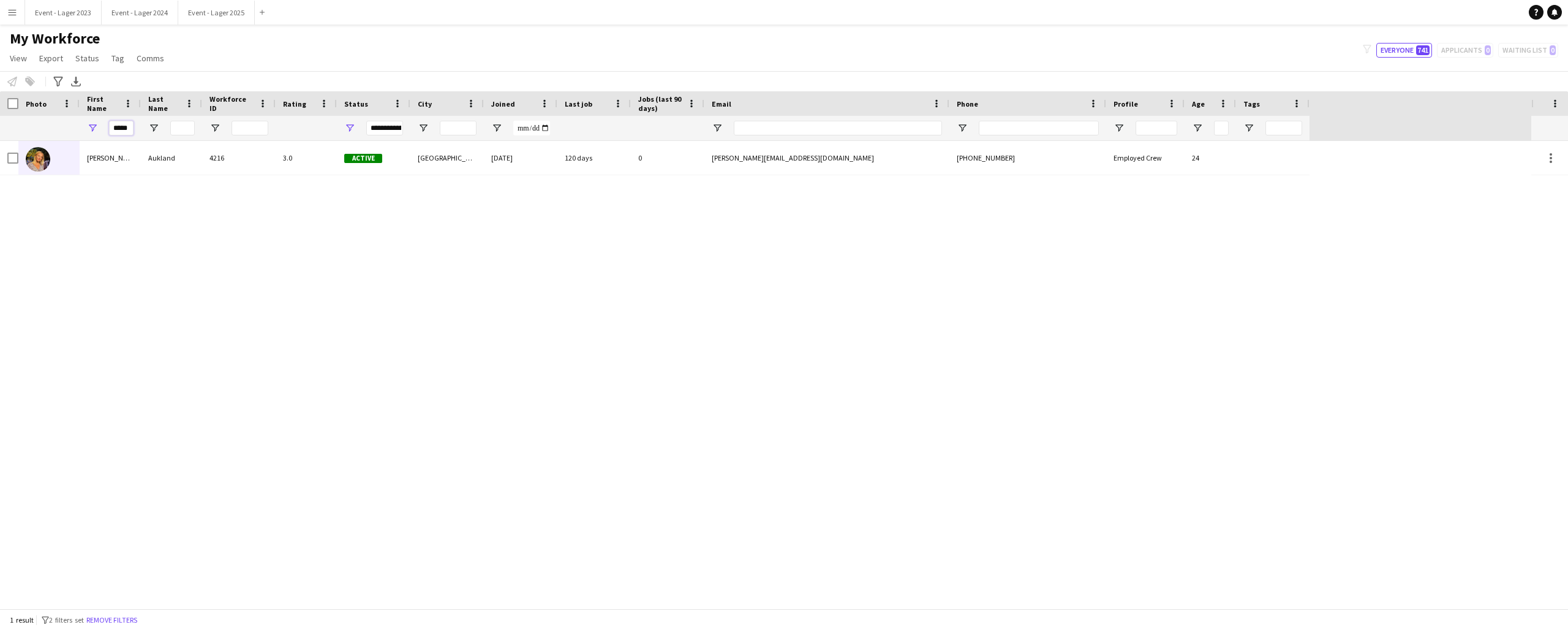
click at [130, 126] on input "*****" at bounding box center [120, 128] width 24 height 14
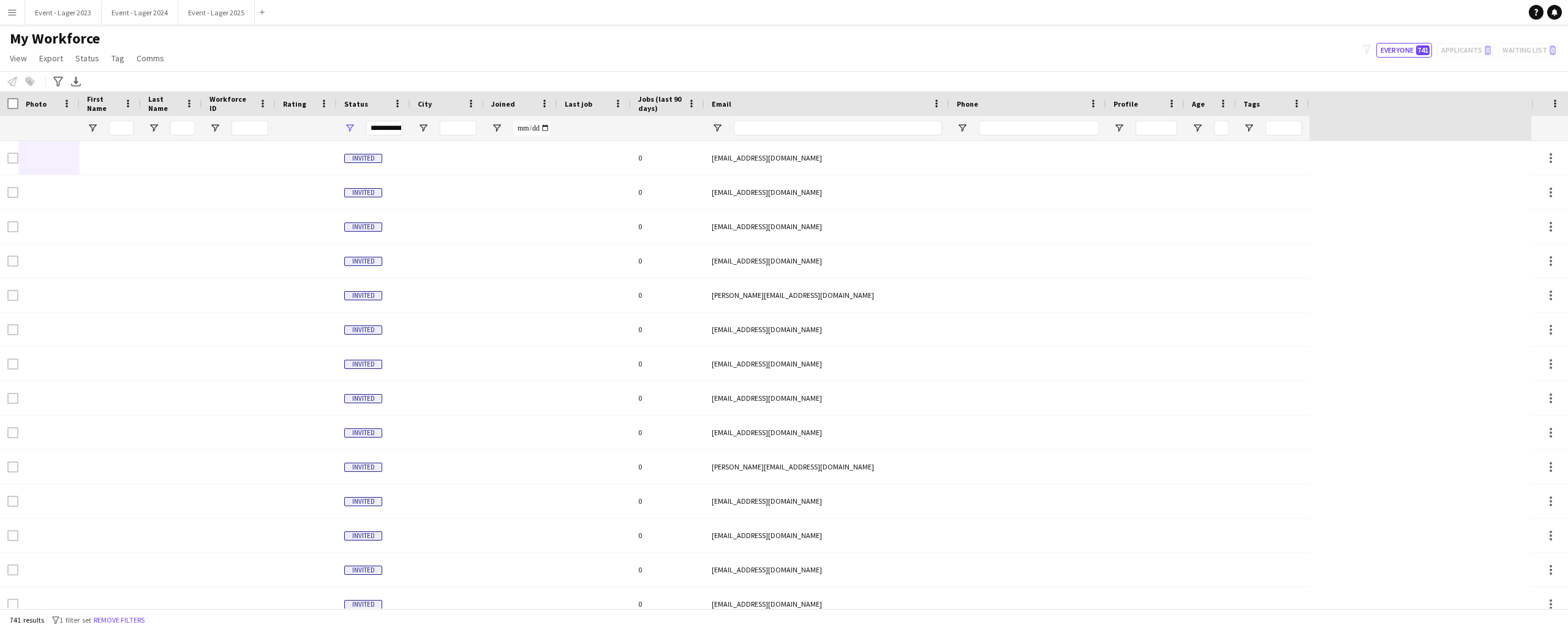
click at [11, 12] on app-icon "Menu" at bounding box center [12, 12] width 10 height 10
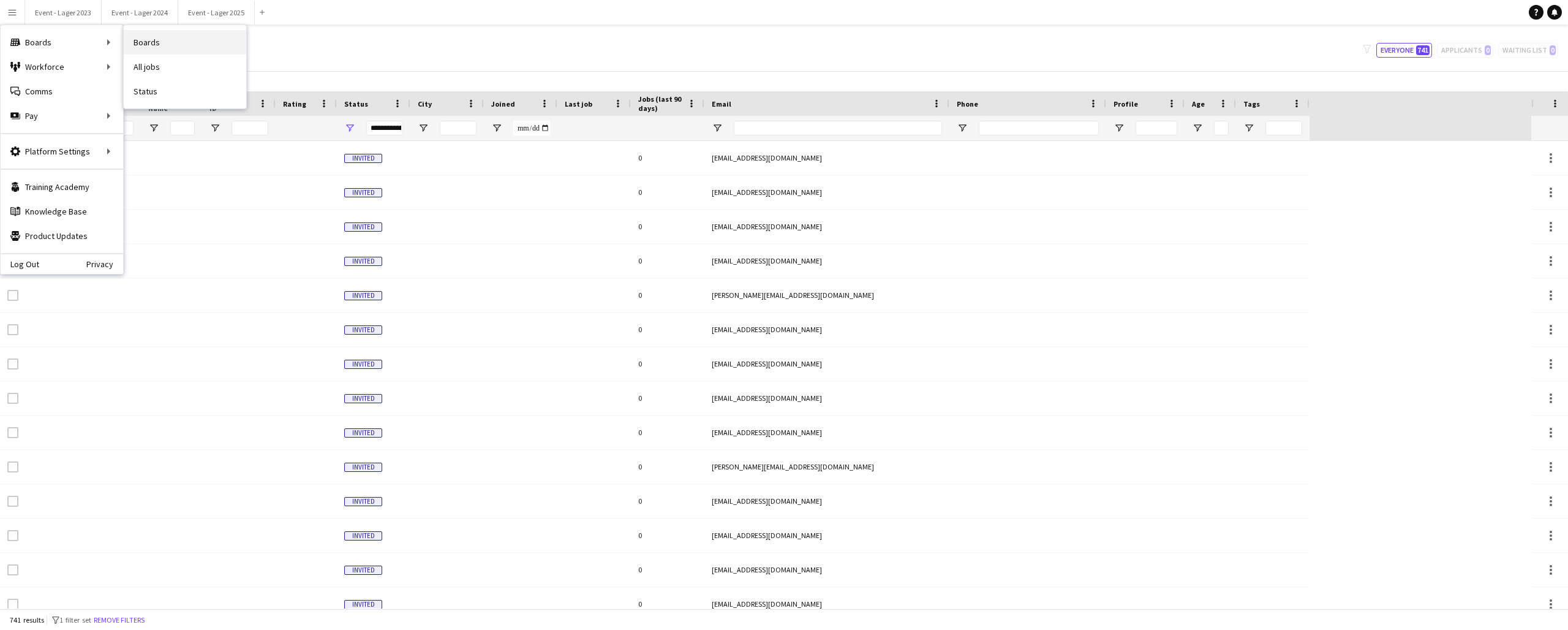
click at [149, 42] on link "Boards" at bounding box center [185, 42] width 122 height 24
